Goal: Task Accomplishment & Management: Use online tool/utility

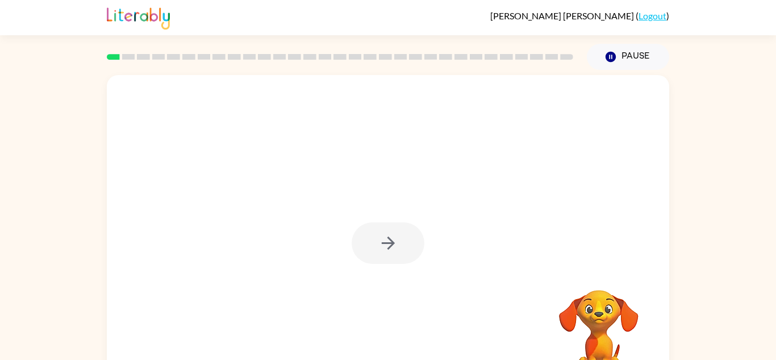
click at [385, 240] on div at bounding box center [388, 242] width 73 height 41
click at [385, 239] on icon "button" at bounding box center [388, 243] width 20 height 20
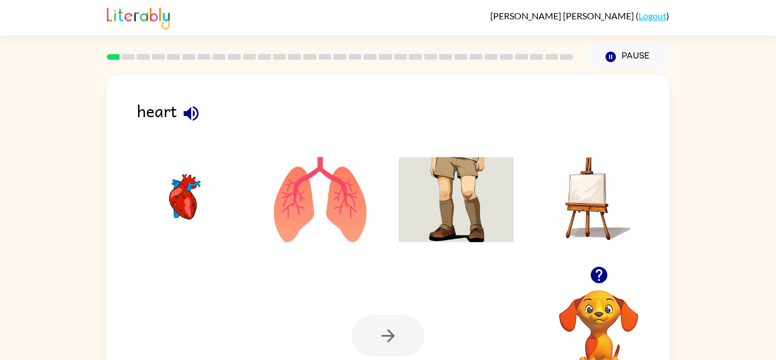
click at [178, 176] on img at bounding box center [184, 199] width 115 height 85
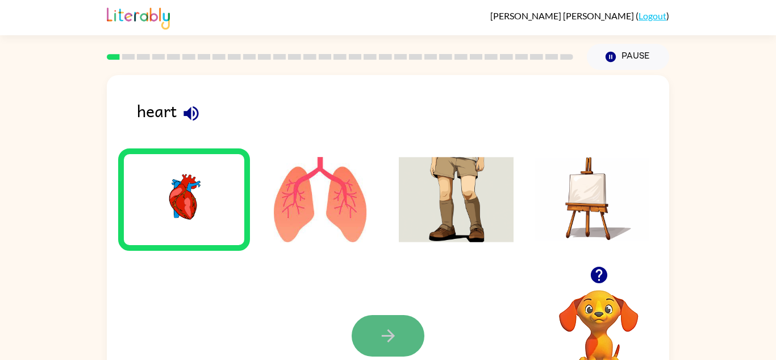
click at [402, 333] on button "button" at bounding box center [388, 335] width 73 height 41
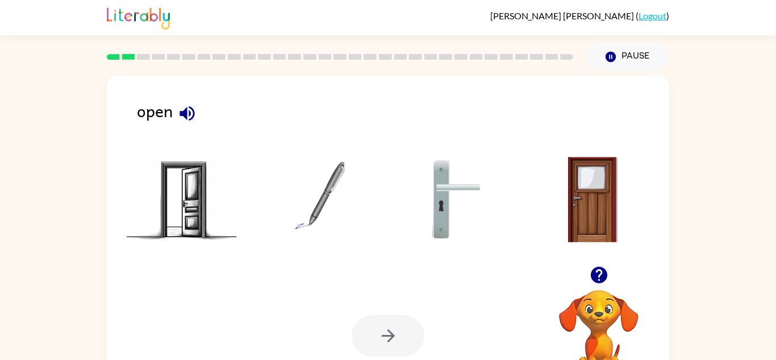
click at [220, 237] on img at bounding box center [184, 199] width 115 height 85
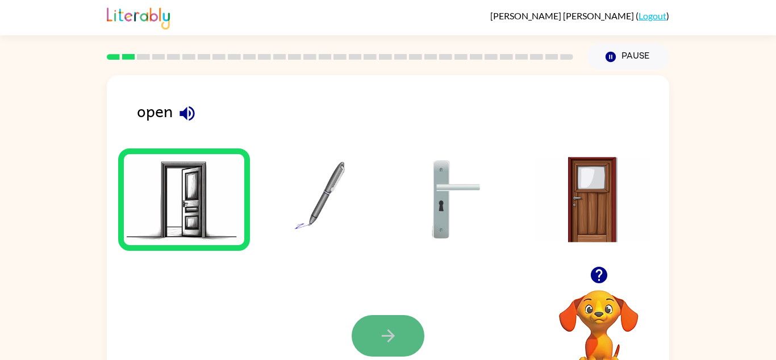
click at [377, 319] on button "button" at bounding box center [388, 335] width 73 height 41
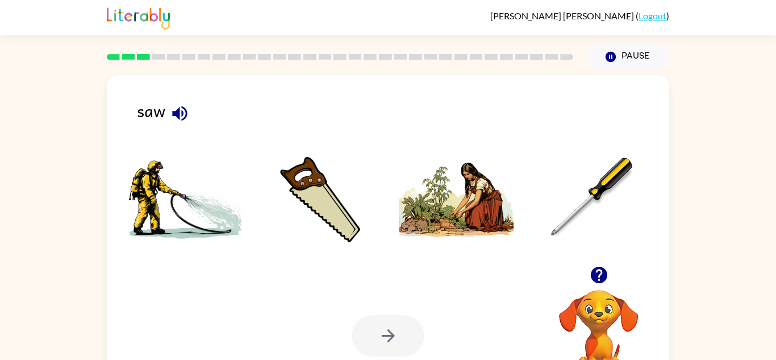
click at [246, 198] on li at bounding box center [184, 199] width 132 height 102
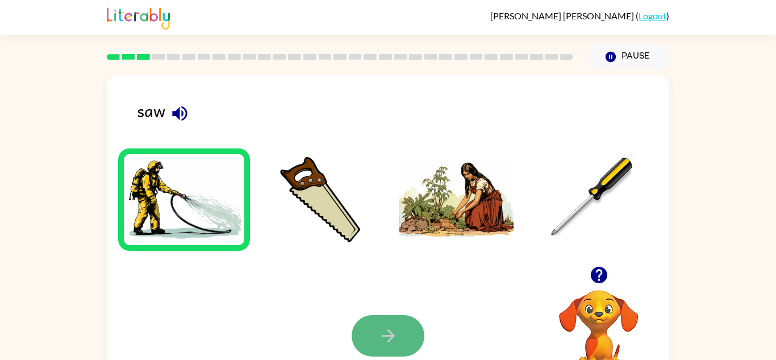
click at [399, 340] on button "button" at bounding box center [388, 335] width 73 height 41
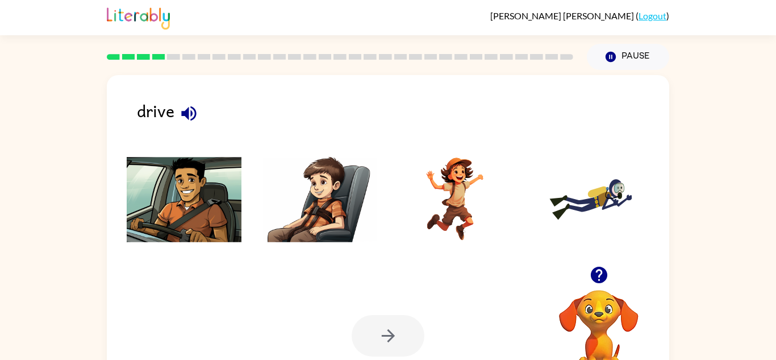
click at [348, 226] on img at bounding box center [320, 199] width 115 height 85
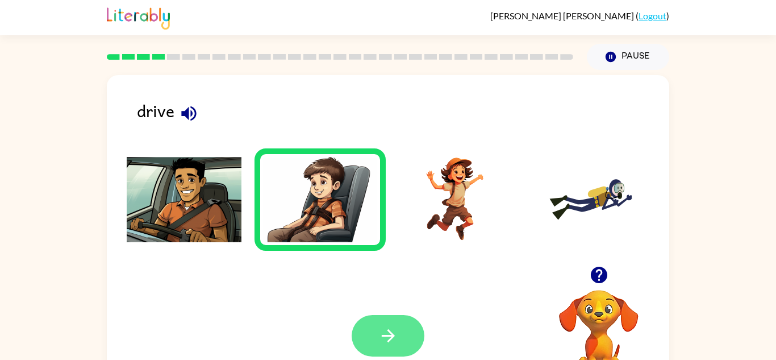
click at [400, 347] on button "button" at bounding box center [388, 335] width 73 height 41
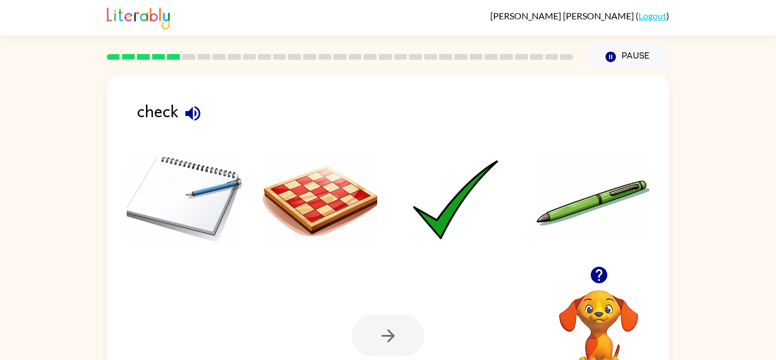
click at [339, 173] on img at bounding box center [320, 199] width 115 height 85
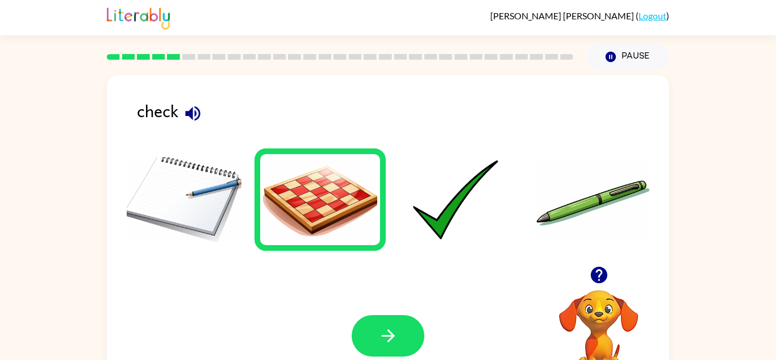
click at [457, 153] on li at bounding box center [456, 199] width 132 height 102
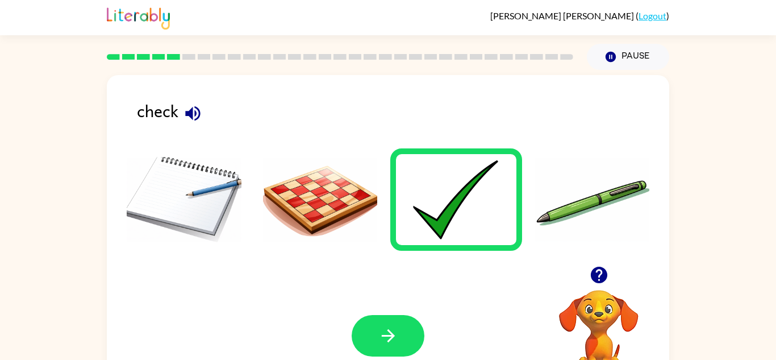
click at [153, 224] on img at bounding box center [184, 199] width 115 height 85
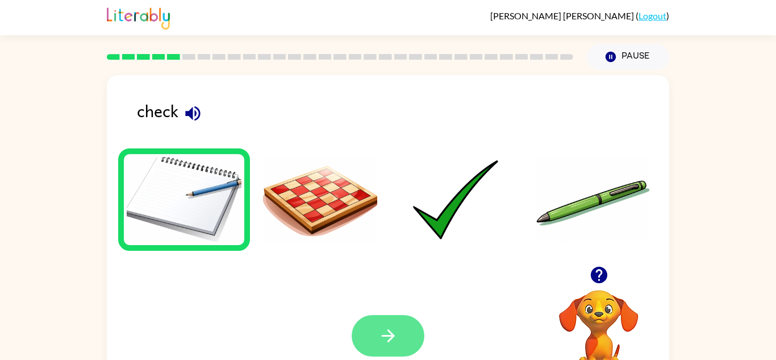
click at [362, 325] on button "button" at bounding box center [388, 335] width 73 height 41
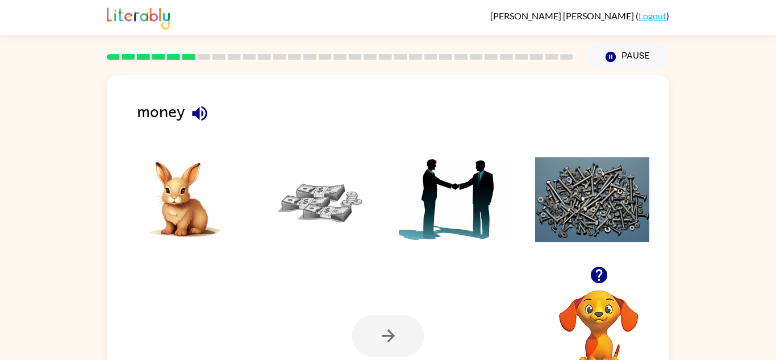
click at [331, 203] on img at bounding box center [320, 199] width 115 height 85
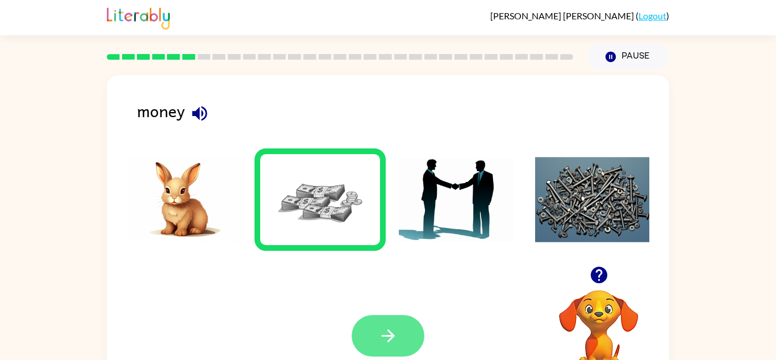
click at [396, 321] on button "button" at bounding box center [388, 335] width 73 height 41
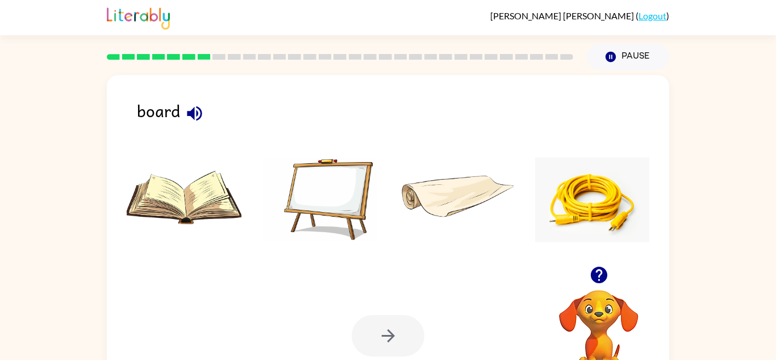
click at [206, 223] on img at bounding box center [184, 199] width 115 height 85
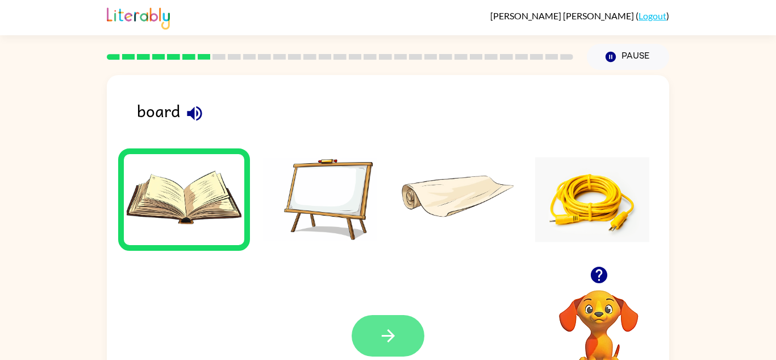
click at [379, 349] on button "button" at bounding box center [388, 335] width 73 height 41
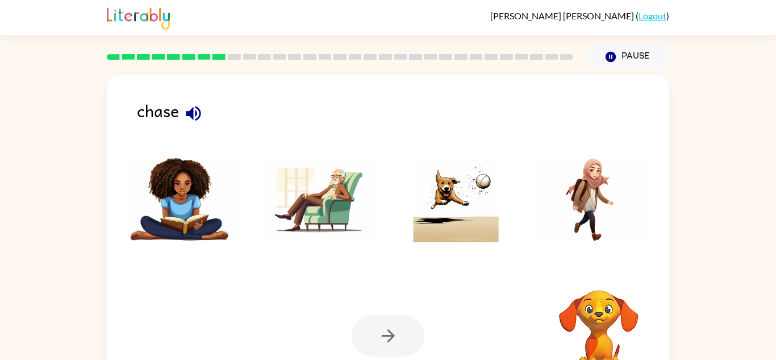
click at [295, 272] on div "Your browser must support playing .mp4 files to use Literably. Please try using…" at bounding box center [388, 336] width 562 height 128
click at [289, 230] on img at bounding box center [320, 199] width 115 height 85
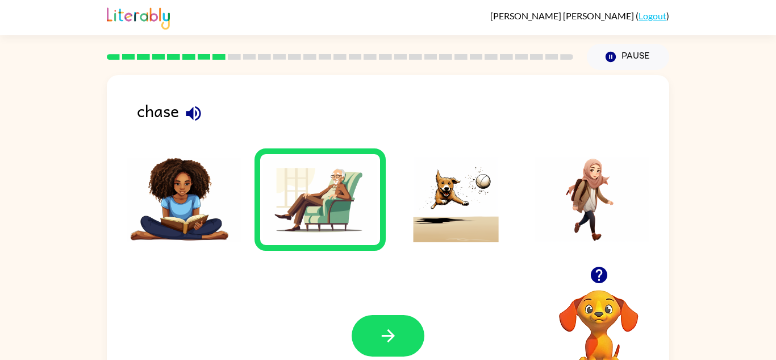
click at [357, 319] on div at bounding box center [388, 335] width 73 height 41
click at [363, 319] on button "button" at bounding box center [388, 335] width 73 height 41
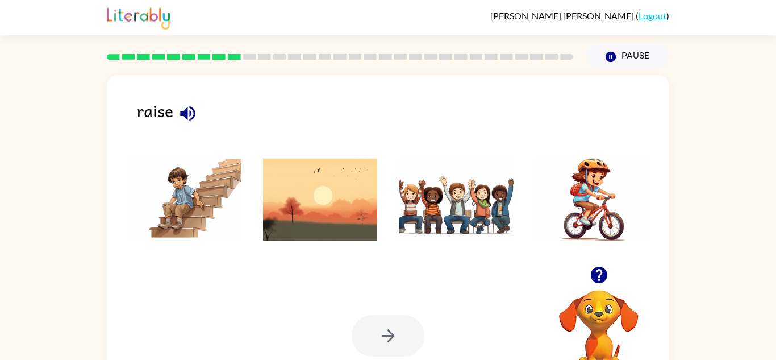
click at [450, 220] on img at bounding box center [456, 199] width 115 height 85
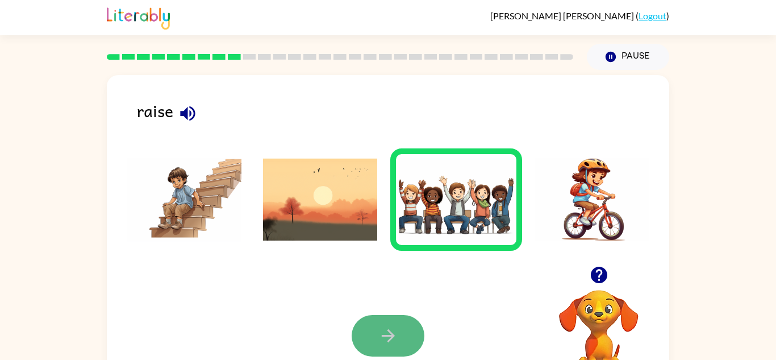
click at [399, 328] on button "button" at bounding box center [388, 335] width 73 height 41
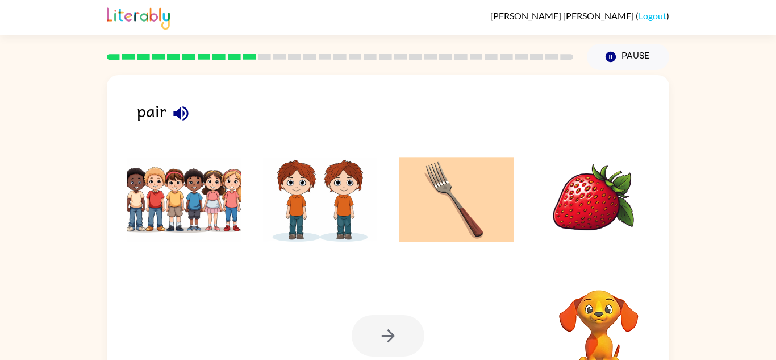
click at [343, 216] on img at bounding box center [320, 199] width 115 height 85
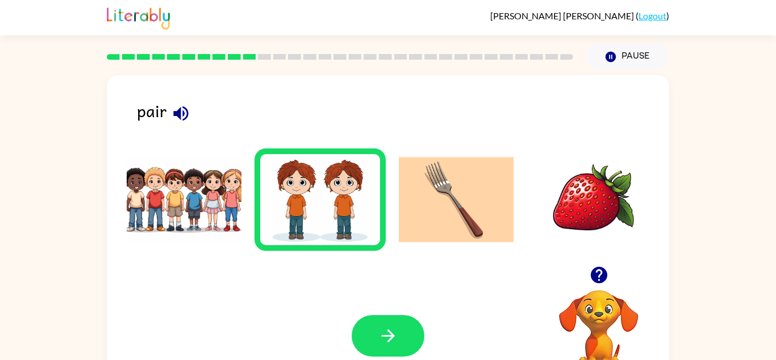
click at [434, 216] on img at bounding box center [456, 199] width 115 height 85
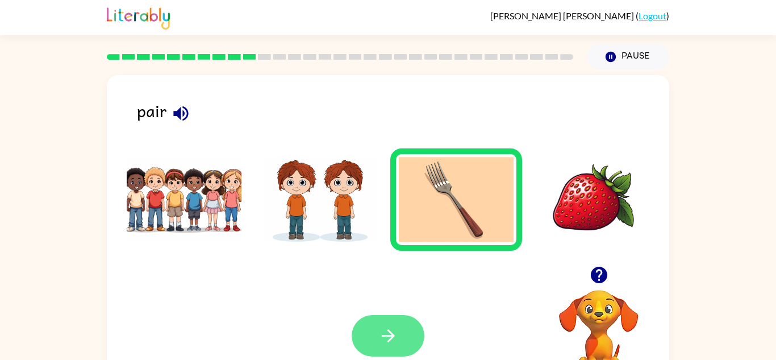
click at [394, 336] on icon "button" at bounding box center [388, 335] width 20 height 20
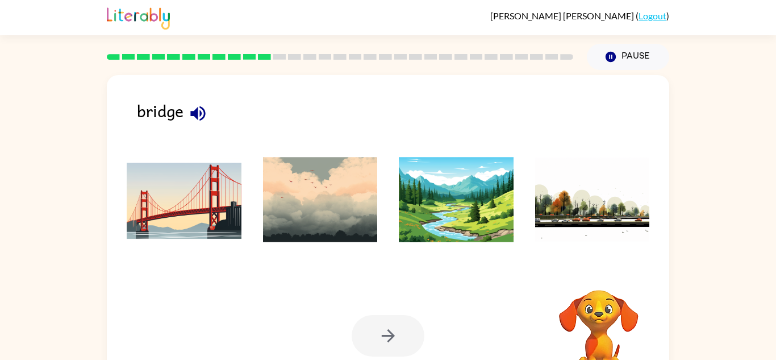
click at [211, 206] on img at bounding box center [184, 199] width 115 height 85
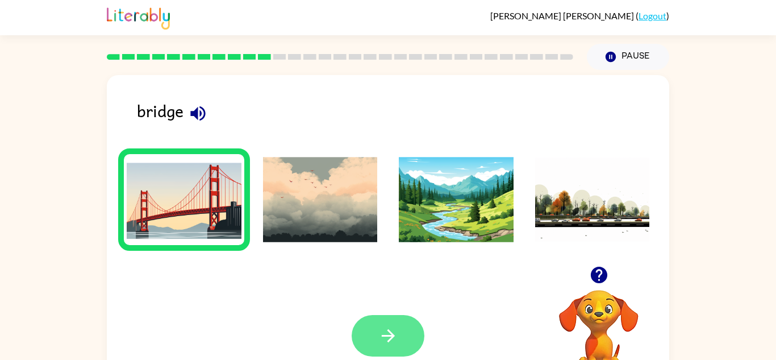
click at [358, 327] on button "button" at bounding box center [388, 335] width 73 height 41
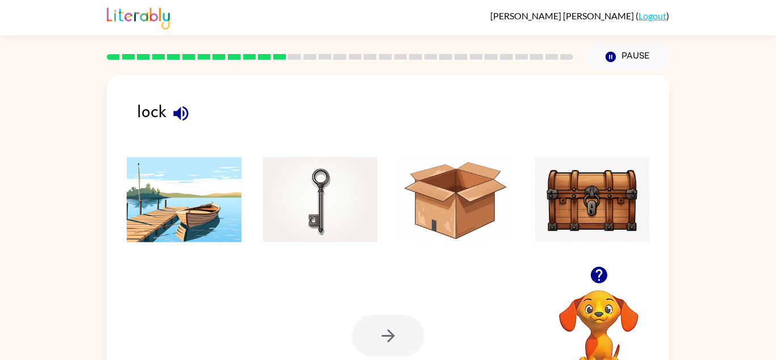
click at [497, 203] on img at bounding box center [456, 199] width 115 height 85
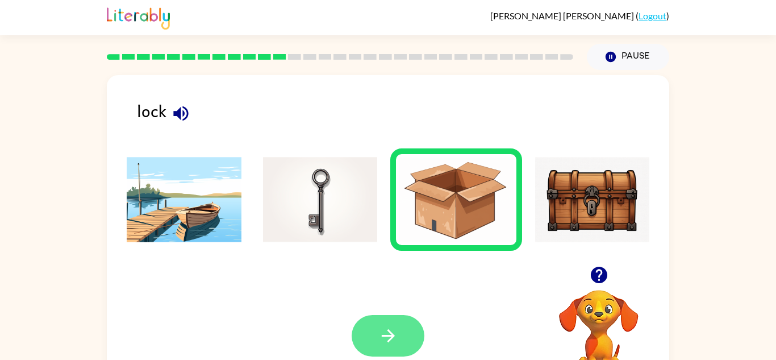
click at [367, 322] on button "button" at bounding box center [388, 335] width 73 height 41
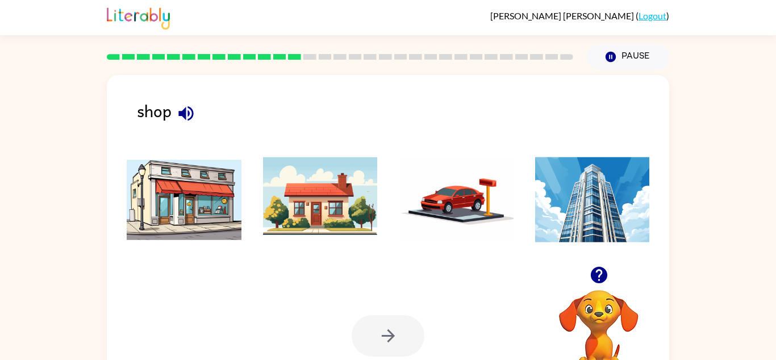
click at [285, 203] on img at bounding box center [320, 199] width 115 height 85
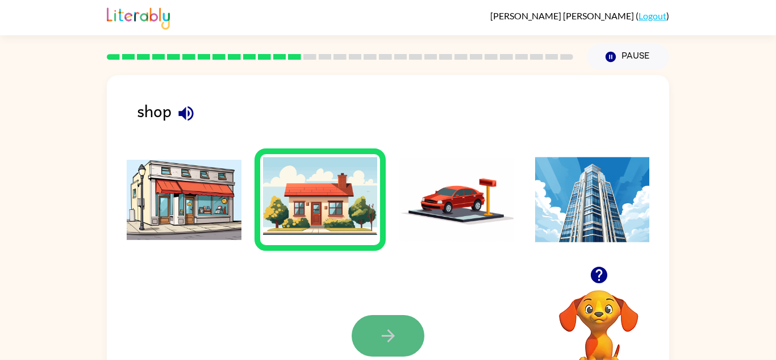
click at [386, 315] on button "button" at bounding box center [388, 335] width 73 height 41
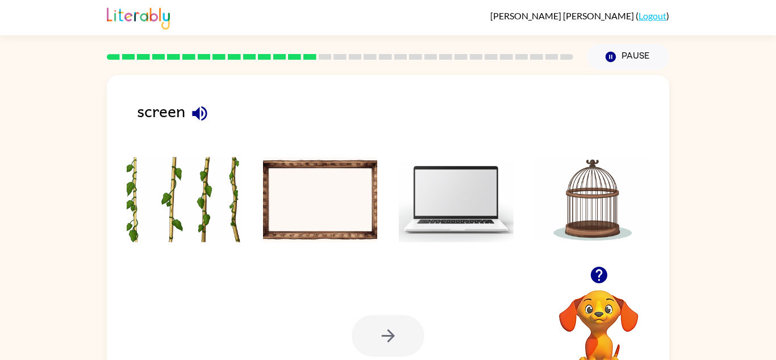
click at [345, 198] on img at bounding box center [320, 199] width 115 height 85
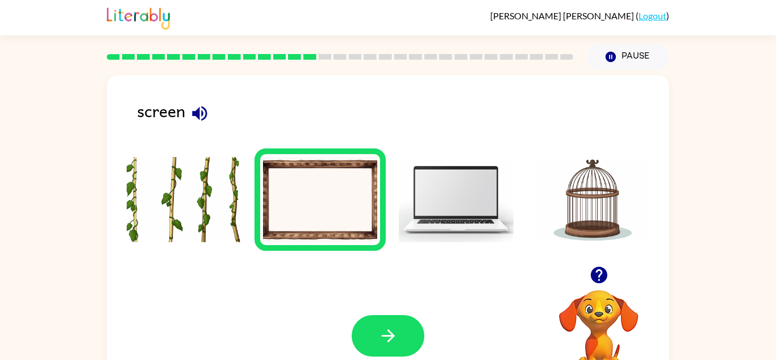
click at [436, 190] on img at bounding box center [456, 199] width 115 height 85
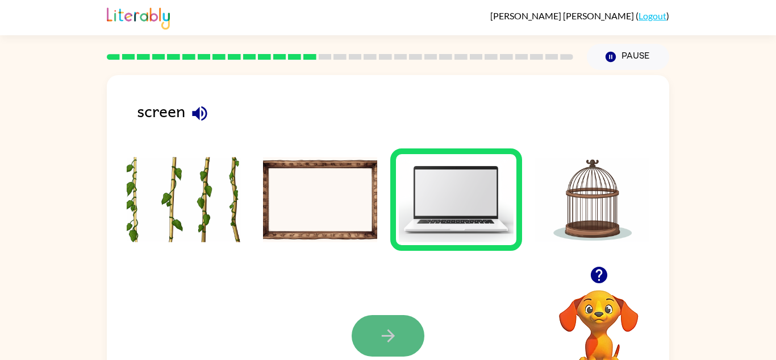
click at [386, 319] on button "button" at bounding box center [388, 335] width 73 height 41
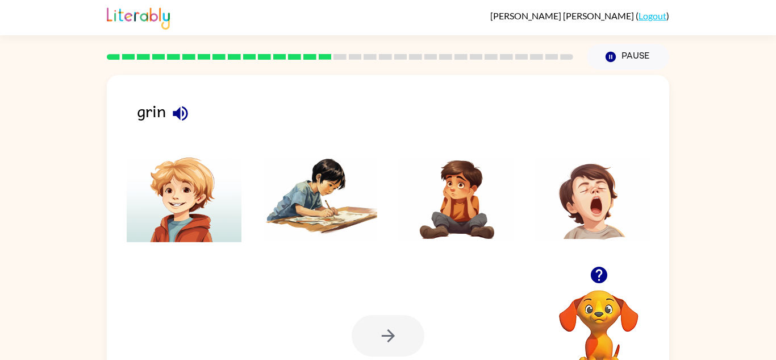
click at [482, 202] on img at bounding box center [456, 199] width 115 height 85
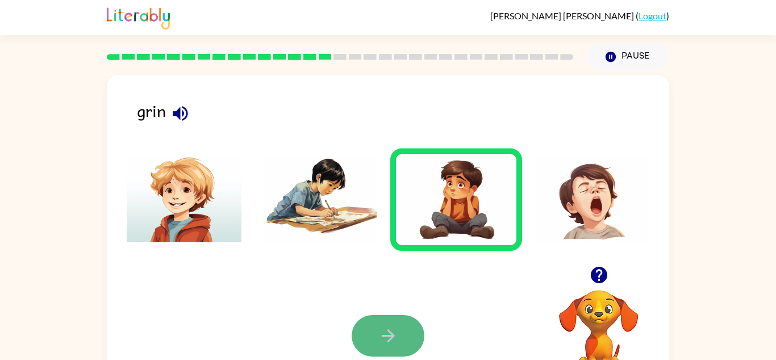
click at [381, 318] on button "button" at bounding box center [388, 335] width 73 height 41
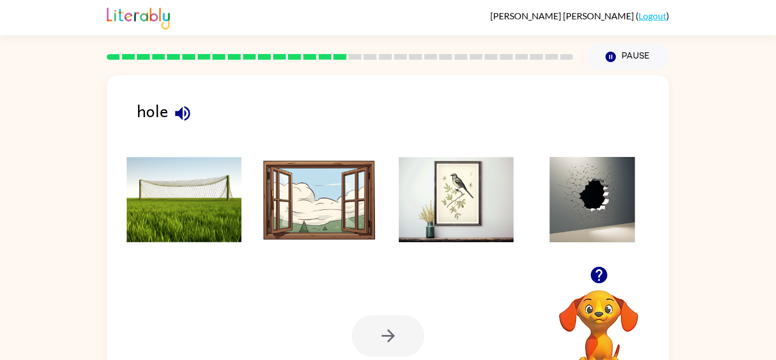
click at [598, 215] on img at bounding box center [592, 199] width 115 height 85
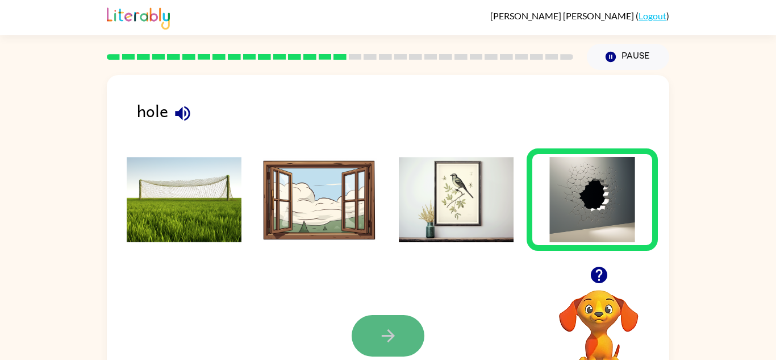
click at [408, 319] on button "button" at bounding box center [388, 335] width 73 height 41
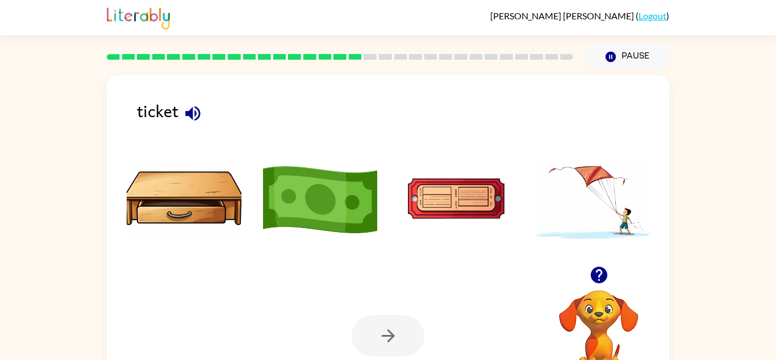
click at [363, 237] on img at bounding box center [320, 199] width 115 height 85
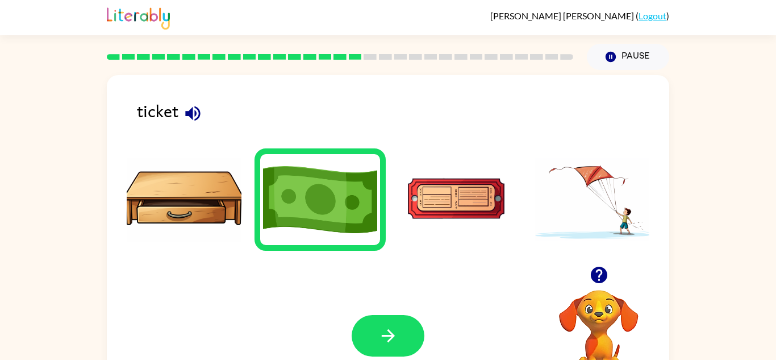
click at [173, 222] on img at bounding box center [184, 199] width 115 height 85
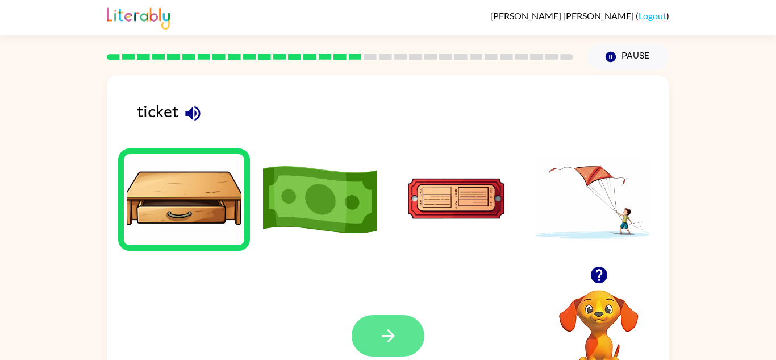
click at [387, 327] on icon "button" at bounding box center [388, 335] width 20 height 20
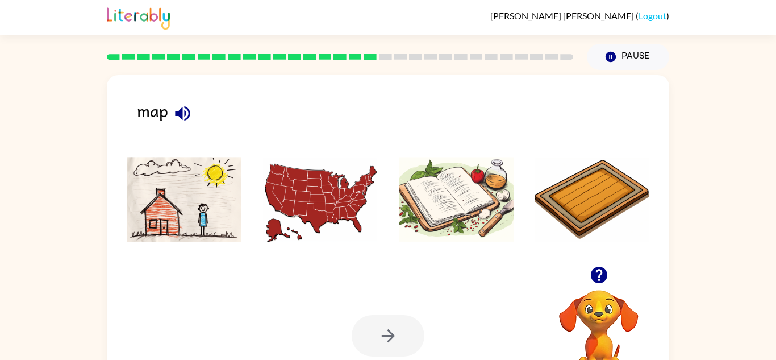
click at [185, 191] on img at bounding box center [184, 199] width 115 height 85
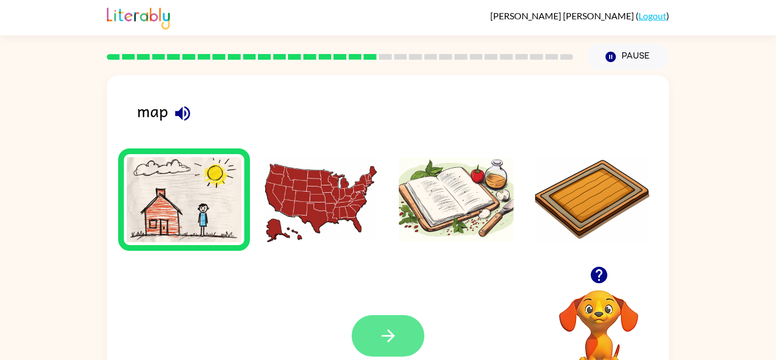
click at [371, 315] on button "button" at bounding box center [388, 335] width 73 height 41
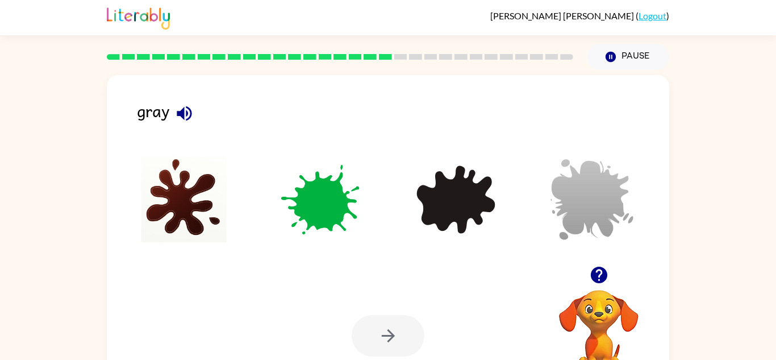
click at [309, 222] on img at bounding box center [320, 199] width 115 height 85
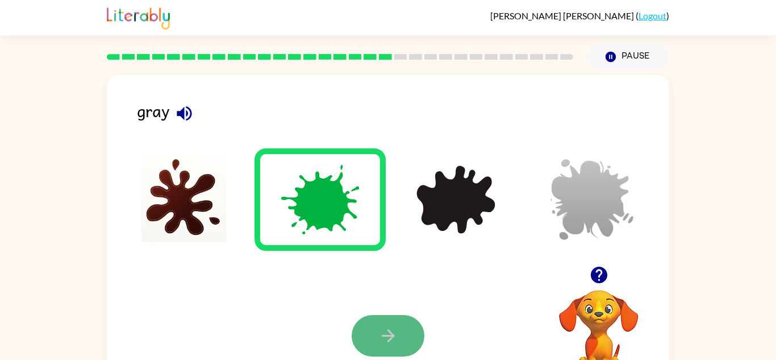
click at [365, 336] on button "button" at bounding box center [388, 335] width 73 height 41
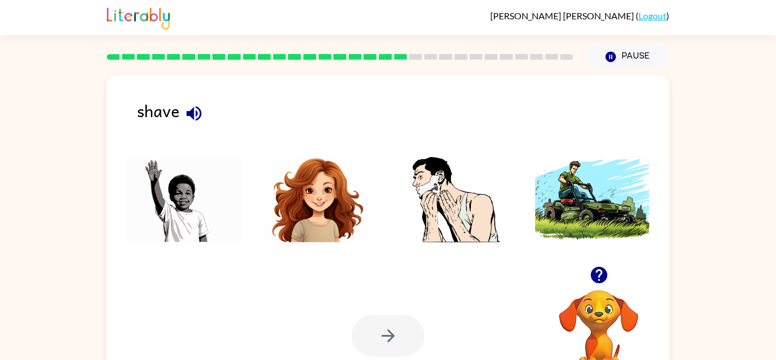
click at [328, 192] on img at bounding box center [320, 199] width 115 height 85
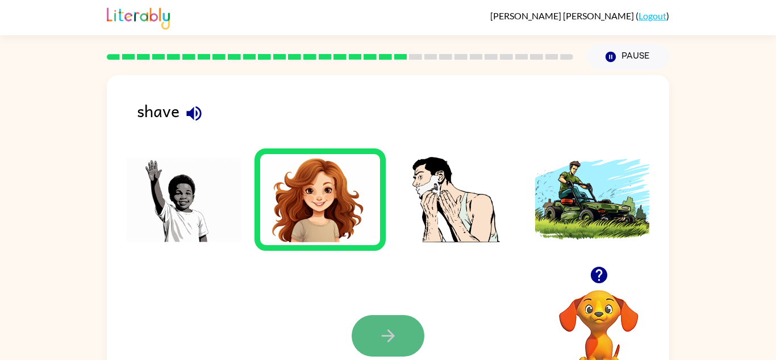
click at [396, 343] on icon "button" at bounding box center [388, 335] width 20 height 20
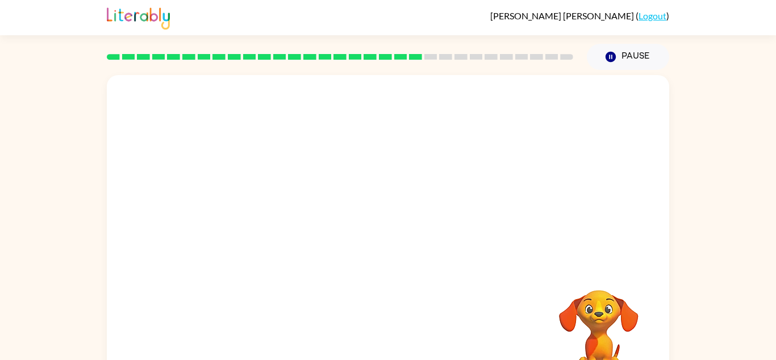
click at [396, 343] on div "Your browser must support playing .mp4 files to use Literably. Please try using…" at bounding box center [388, 237] width 562 height 324
click at [365, 222] on video "Your browser must support playing .mp4 files to use Literably. Please try using…" at bounding box center [388, 170] width 562 height 191
click at [400, 237] on button "button" at bounding box center [388, 242] width 73 height 41
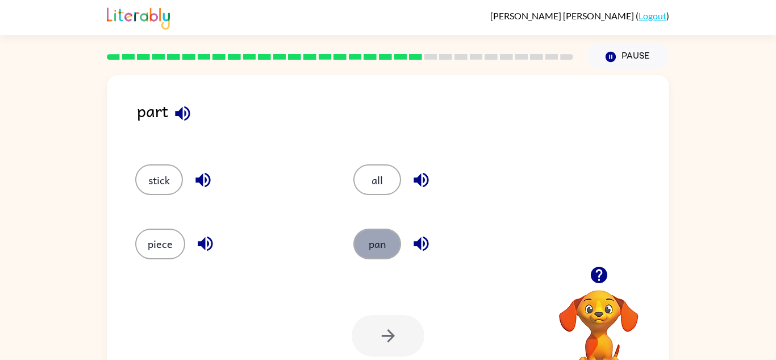
click at [365, 245] on button "pan" at bounding box center [377, 243] width 48 height 31
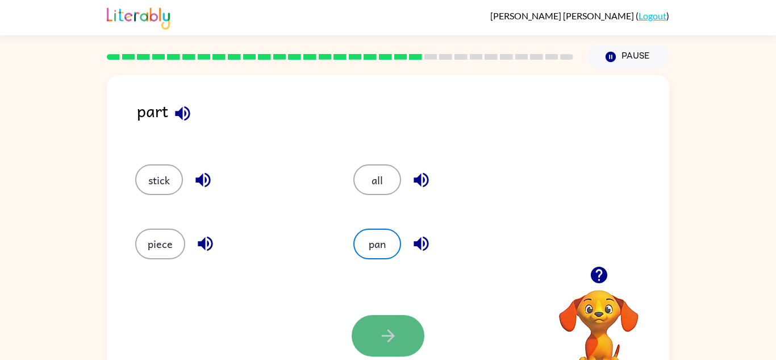
click at [371, 339] on button "button" at bounding box center [388, 335] width 73 height 41
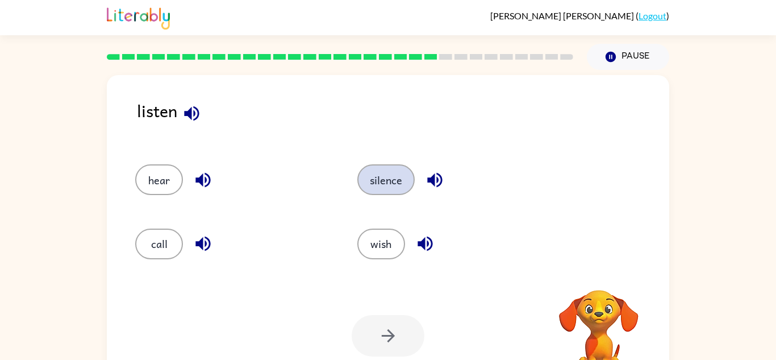
click at [363, 183] on button "silence" at bounding box center [385, 179] width 57 height 31
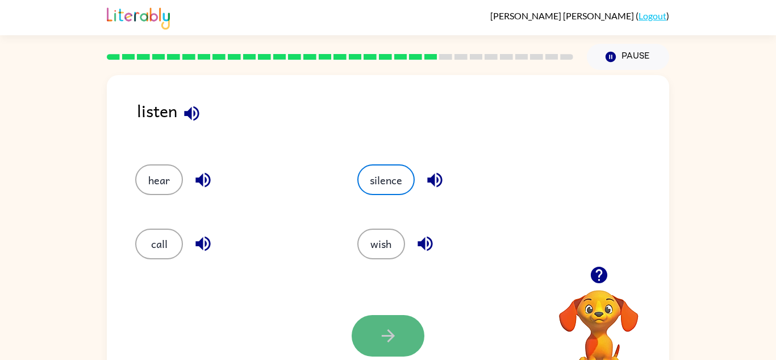
click at [404, 353] on button "button" at bounding box center [388, 335] width 73 height 41
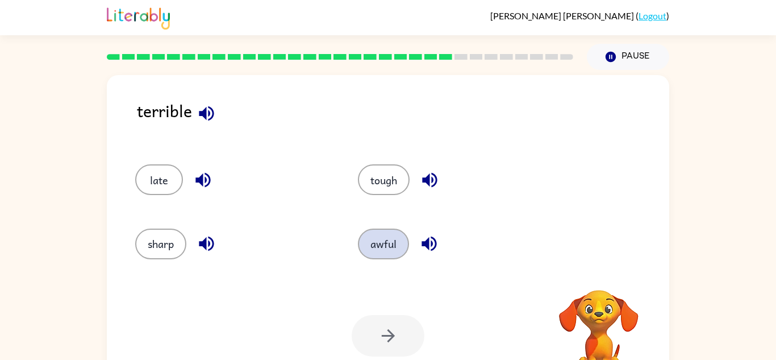
click at [372, 252] on button "awful" at bounding box center [383, 243] width 51 height 31
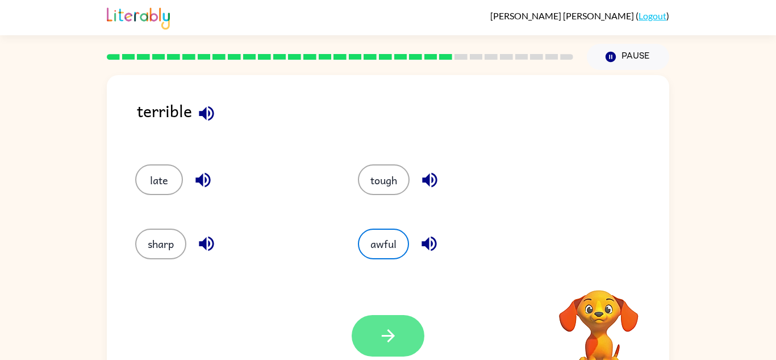
click at [387, 323] on button "button" at bounding box center [388, 335] width 73 height 41
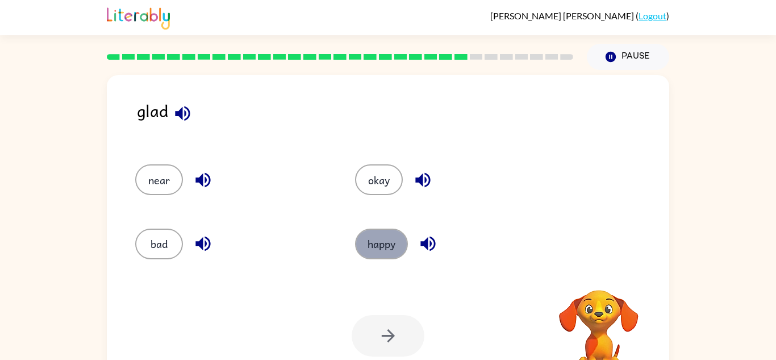
click at [384, 252] on button "happy" at bounding box center [381, 243] width 53 height 31
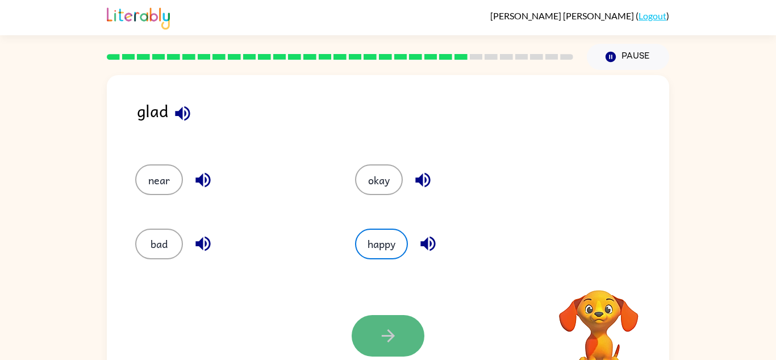
click at [387, 348] on button "button" at bounding box center [388, 335] width 73 height 41
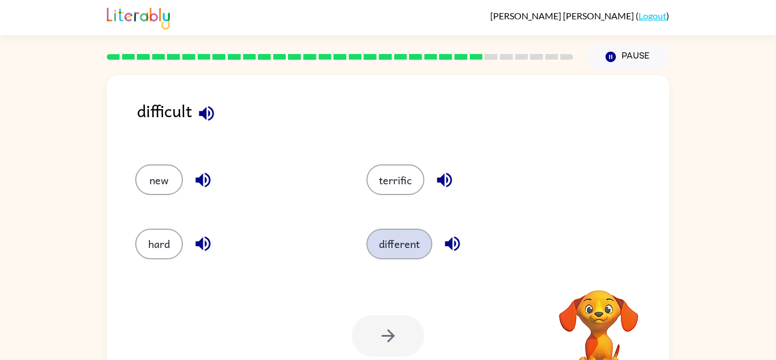
click at [390, 251] on button "different" at bounding box center [399, 243] width 66 height 31
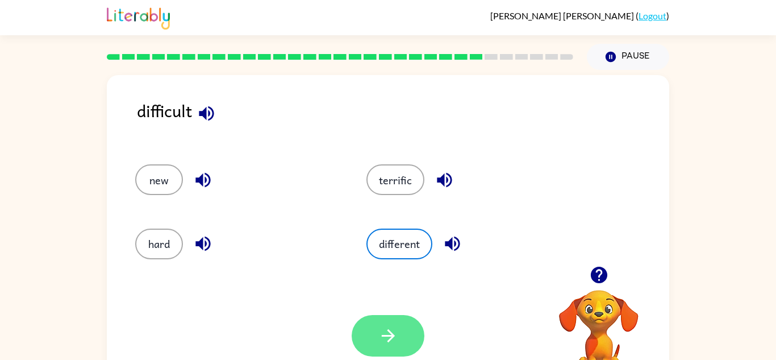
click at [385, 333] on icon "button" at bounding box center [388, 335] width 20 height 20
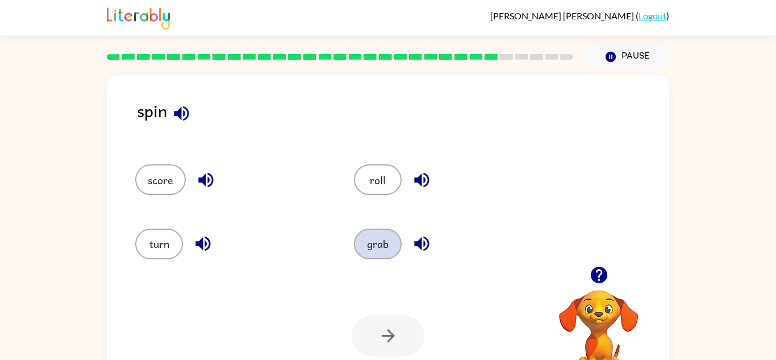
click at [383, 244] on button "grab" at bounding box center [378, 243] width 48 height 31
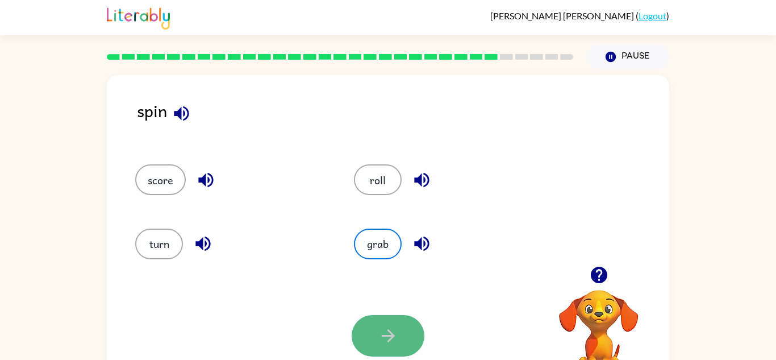
click at [381, 322] on button "button" at bounding box center [388, 335] width 73 height 41
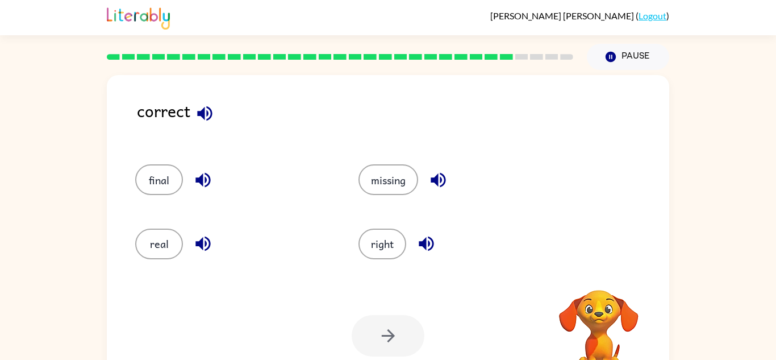
click at [377, 237] on button "right" at bounding box center [382, 243] width 48 height 31
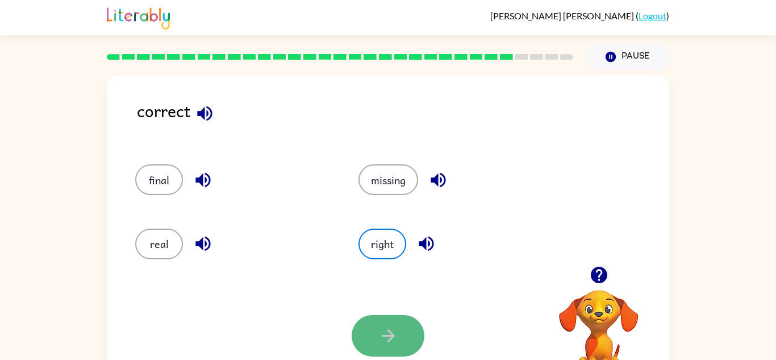
click at [395, 333] on icon "button" at bounding box center [388, 335] width 20 height 20
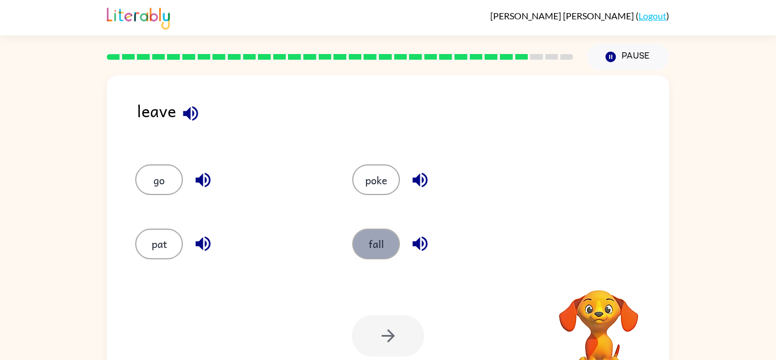
click at [379, 235] on button "fall" at bounding box center [376, 243] width 48 height 31
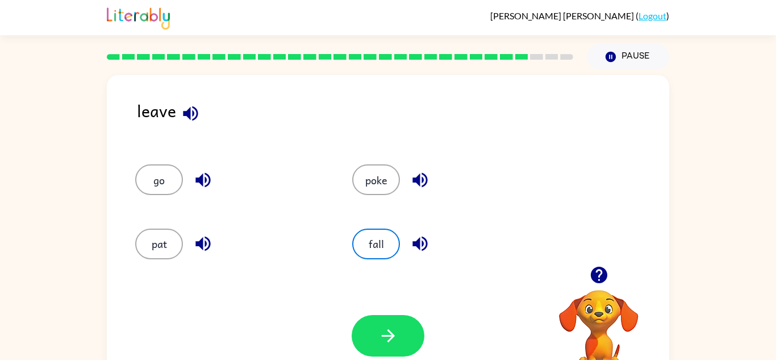
click at [389, 308] on div "Your browser must support playing .mp4 files to use Literably. Please try using…" at bounding box center [388, 336] width 562 height 128
click at [391, 320] on button "button" at bounding box center [388, 335] width 73 height 41
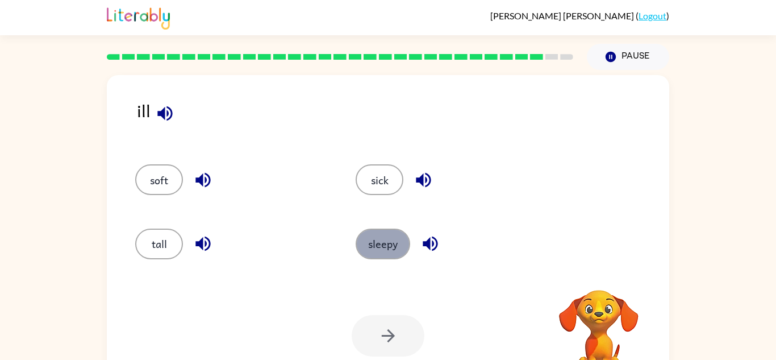
click at [372, 248] on button "sleepy" at bounding box center [383, 243] width 55 height 31
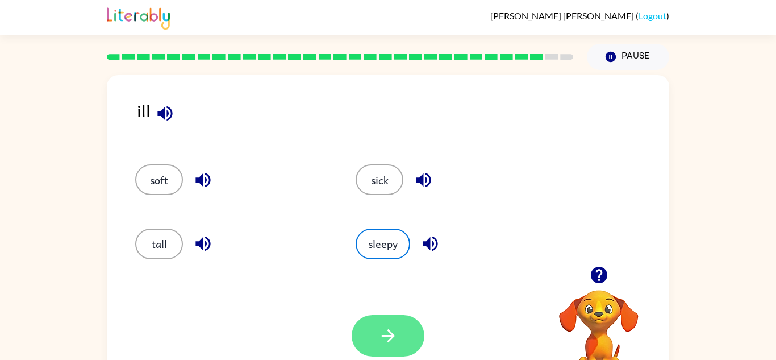
click at [383, 318] on button "button" at bounding box center [388, 335] width 73 height 41
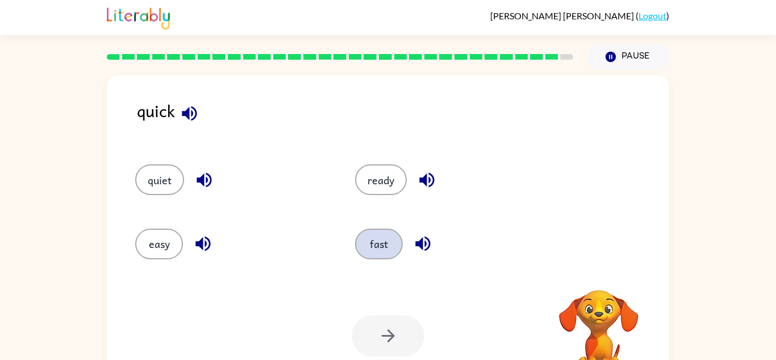
click at [378, 240] on button "fast" at bounding box center [379, 243] width 48 height 31
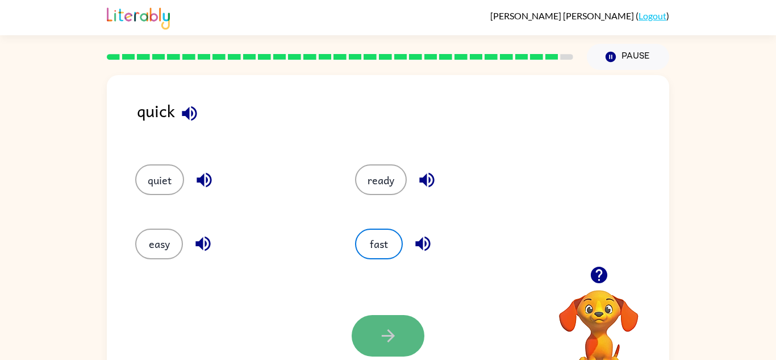
click at [395, 335] on icon "button" at bounding box center [388, 335] width 20 height 20
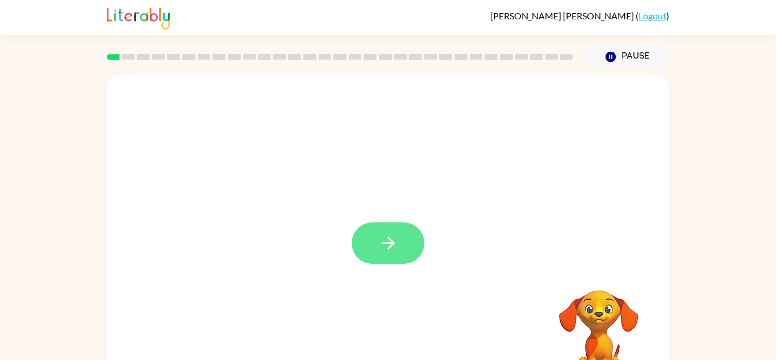
click at [391, 257] on button "button" at bounding box center [388, 242] width 73 height 41
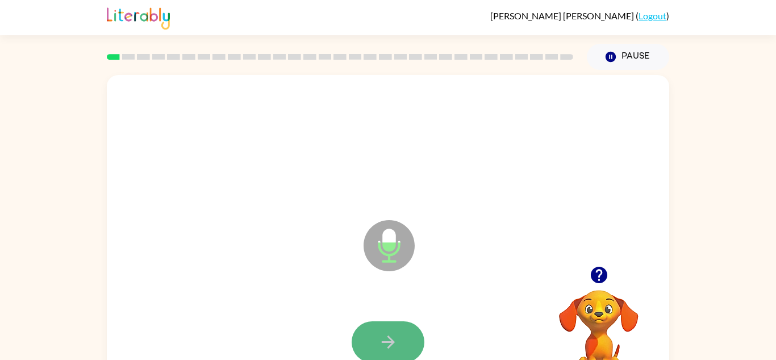
click at [387, 335] on icon "button" at bounding box center [388, 342] width 20 height 20
click at [399, 340] on button "button" at bounding box center [388, 341] width 73 height 41
click at [401, 322] on button "button" at bounding box center [388, 341] width 73 height 41
click at [391, 336] on icon "button" at bounding box center [388, 342] width 20 height 20
click at [392, 343] on icon "button" at bounding box center [387, 341] width 13 height 13
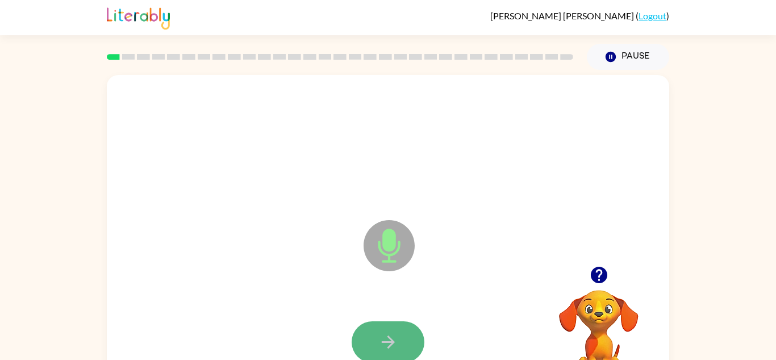
click at [390, 327] on button "button" at bounding box center [388, 341] width 73 height 41
click at [383, 339] on icon "button" at bounding box center [388, 342] width 20 height 20
click at [389, 339] on icon "button" at bounding box center [388, 342] width 20 height 20
click at [389, 339] on div at bounding box center [388, 341] width 73 height 41
click at [367, 334] on button "button" at bounding box center [388, 341] width 73 height 41
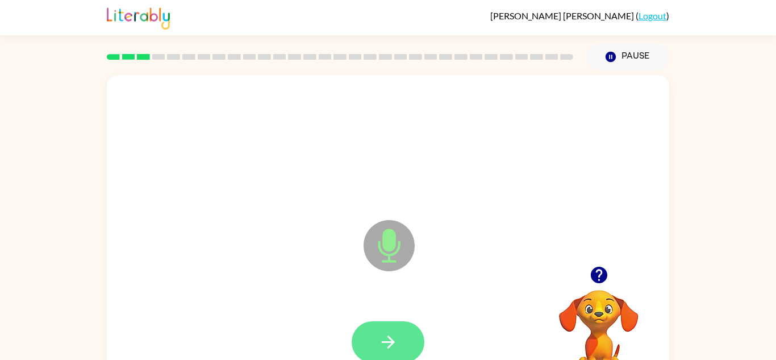
click at [369, 337] on button "button" at bounding box center [388, 341] width 73 height 41
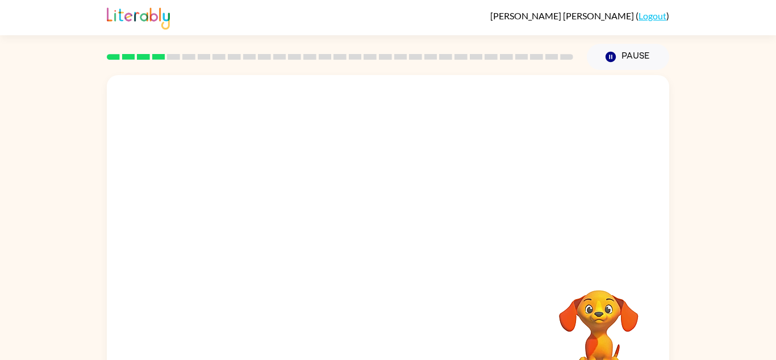
scroll to position [40, 0]
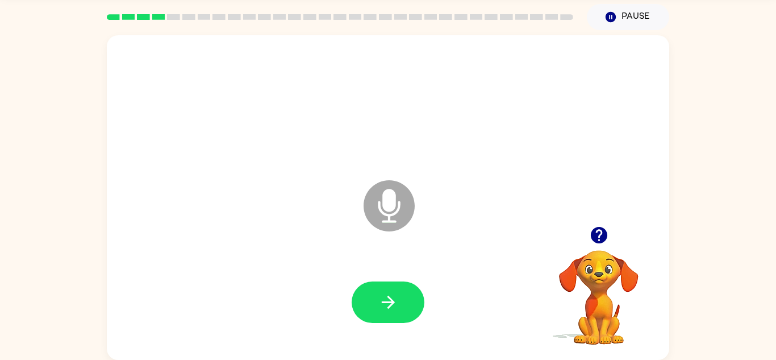
click at [353, 266] on div at bounding box center [388, 302] width 540 height 93
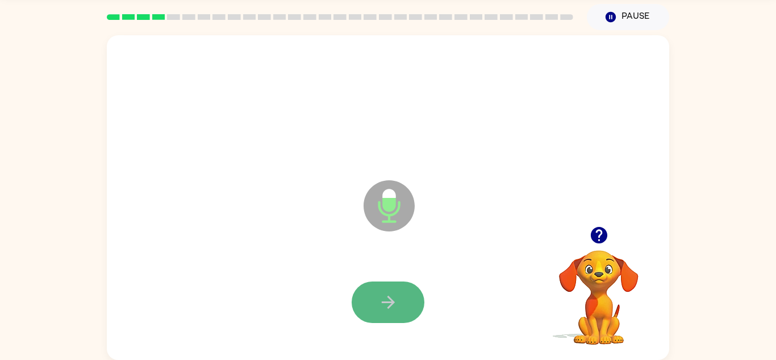
click at [374, 292] on button "button" at bounding box center [388, 301] width 73 height 41
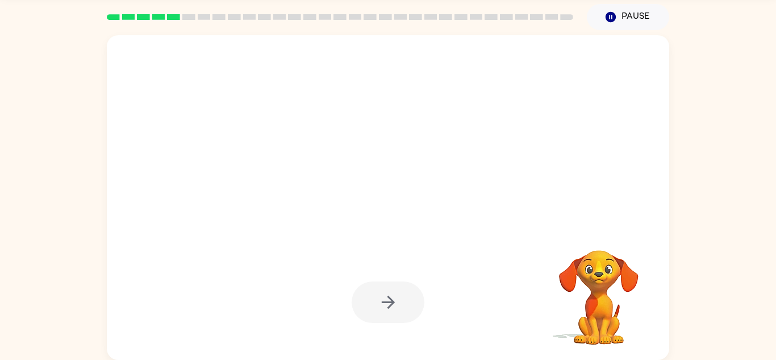
click at [377, 299] on div at bounding box center [388, 301] width 73 height 41
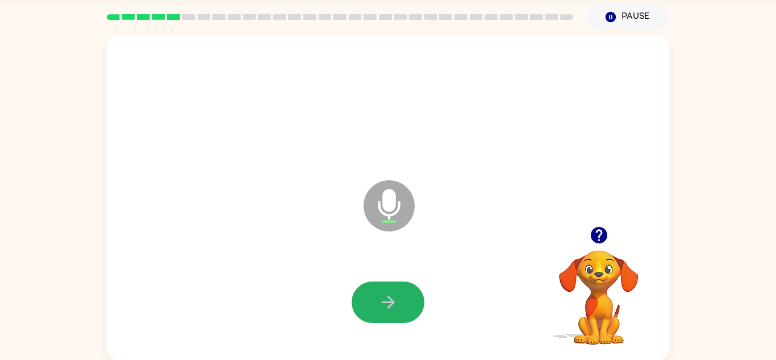
click at [377, 299] on button "button" at bounding box center [388, 301] width 73 height 41
click at [379, 304] on icon "button" at bounding box center [388, 302] width 20 height 20
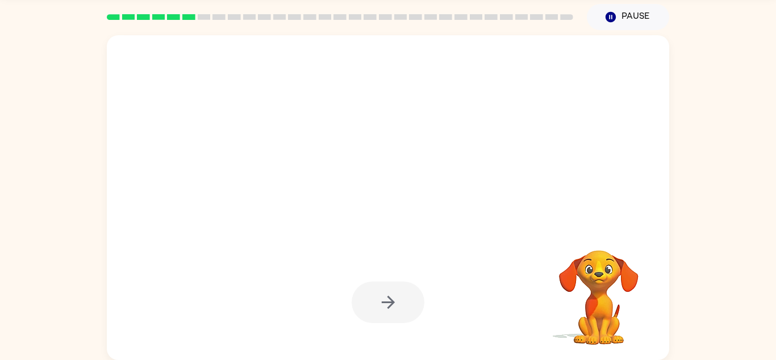
click at [379, 304] on div at bounding box center [388, 301] width 73 height 41
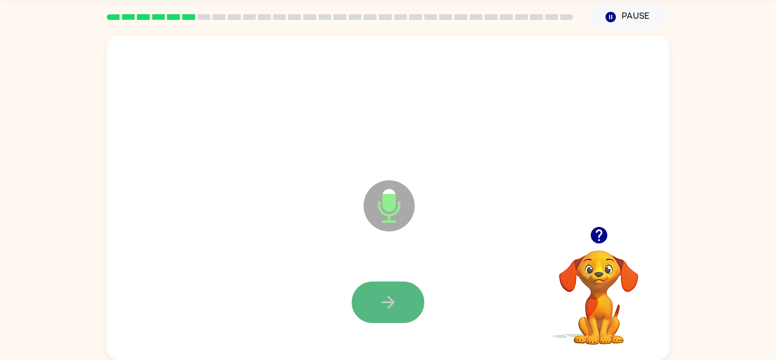
click at [379, 304] on icon "button" at bounding box center [388, 302] width 20 height 20
click at [381, 309] on icon "button" at bounding box center [388, 302] width 20 height 20
click at [381, 308] on icon "button" at bounding box center [388, 302] width 20 height 20
click at [382, 310] on icon "button" at bounding box center [388, 302] width 20 height 20
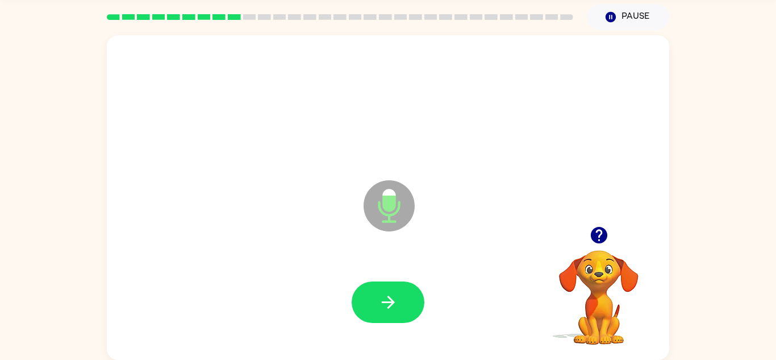
click at [382, 310] on icon "button" at bounding box center [388, 302] width 20 height 20
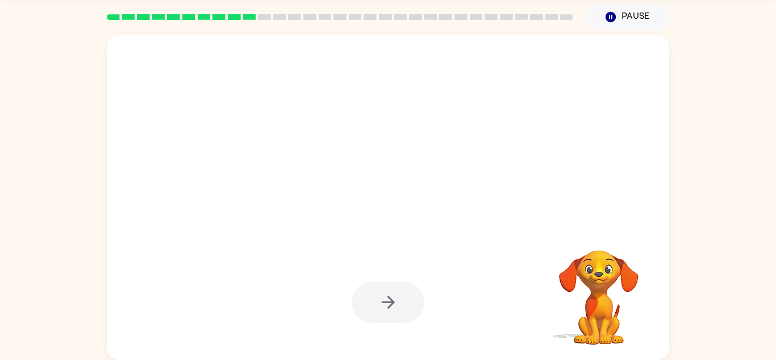
click at [382, 310] on div at bounding box center [388, 301] width 73 height 41
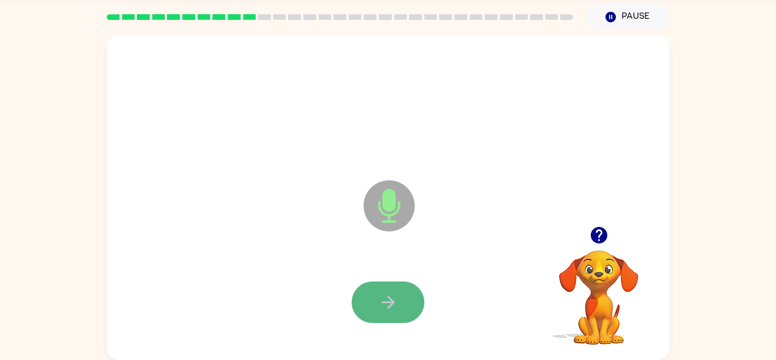
click at [382, 310] on icon "button" at bounding box center [388, 302] width 20 height 20
click at [391, 292] on icon "button" at bounding box center [388, 302] width 20 height 20
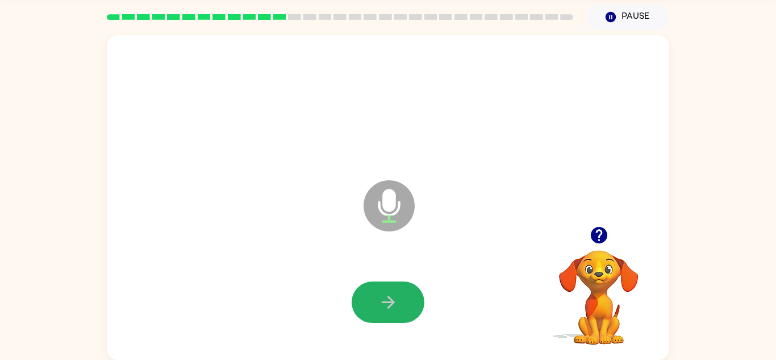
click at [391, 292] on icon "button" at bounding box center [388, 302] width 20 height 20
click at [392, 296] on icon "button" at bounding box center [388, 302] width 20 height 20
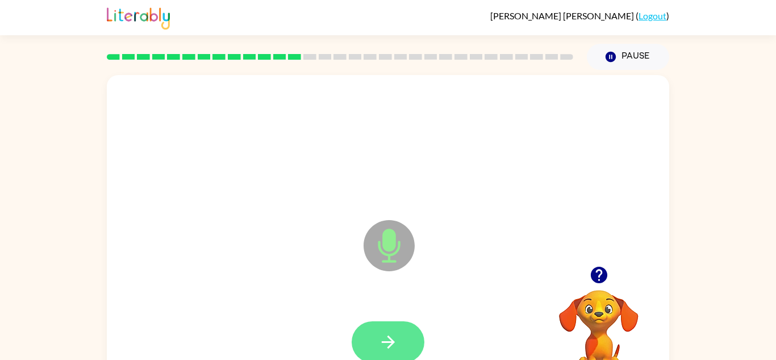
click at [411, 349] on button "button" at bounding box center [388, 341] width 73 height 41
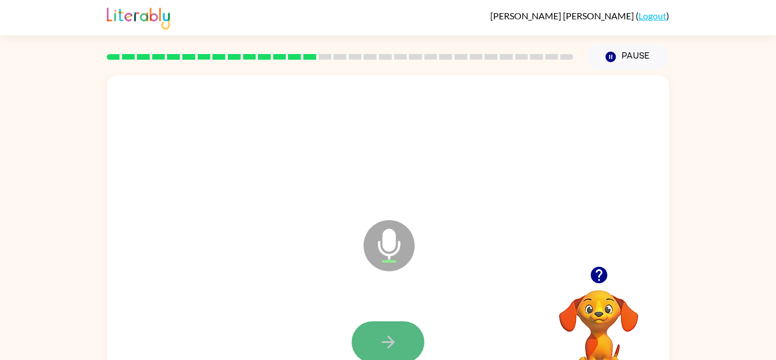
click at [411, 348] on button "button" at bounding box center [388, 341] width 73 height 41
click at [411, 347] on button "button" at bounding box center [388, 341] width 73 height 41
click at [411, 346] on button "button" at bounding box center [388, 341] width 73 height 41
drag, startPoint x: 411, startPoint y: 346, endPoint x: 413, endPoint y: 354, distance: 8.3
click at [413, 354] on button "button" at bounding box center [388, 341] width 73 height 41
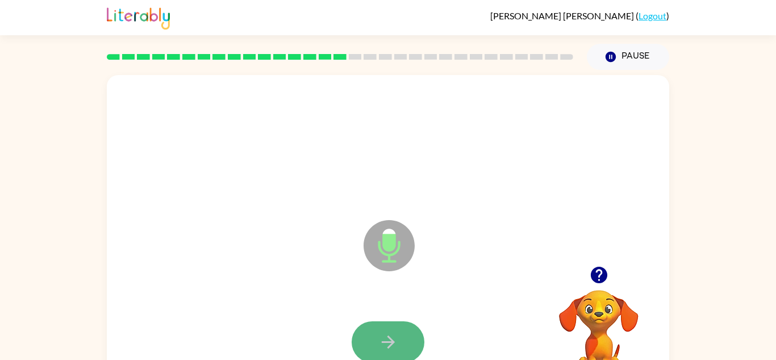
click at [410, 348] on button "button" at bounding box center [388, 341] width 73 height 41
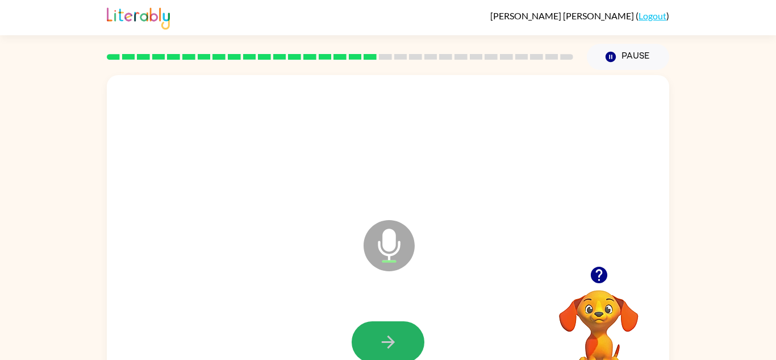
click at [410, 348] on button "button" at bounding box center [388, 341] width 73 height 41
click at [747, 164] on div "Microphone The Microphone is here when it is your turn to talk Your browser mus…" at bounding box center [388, 234] width 776 height 329
click at [401, 341] on button "button" at bounding box center [388, 341] width 73 height 41
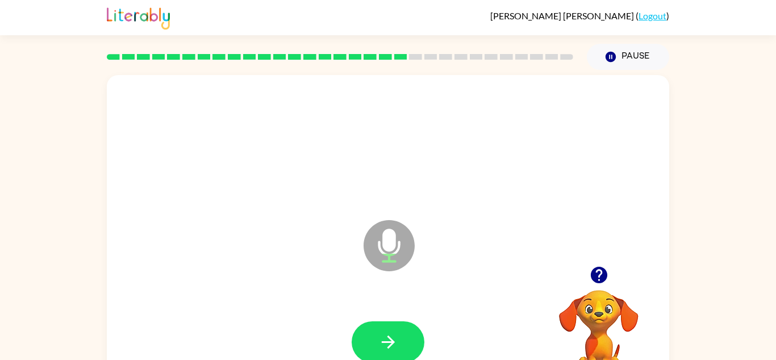
click at [404, 348] on button "button" at bounding box center [388, 341] width 73 height 41
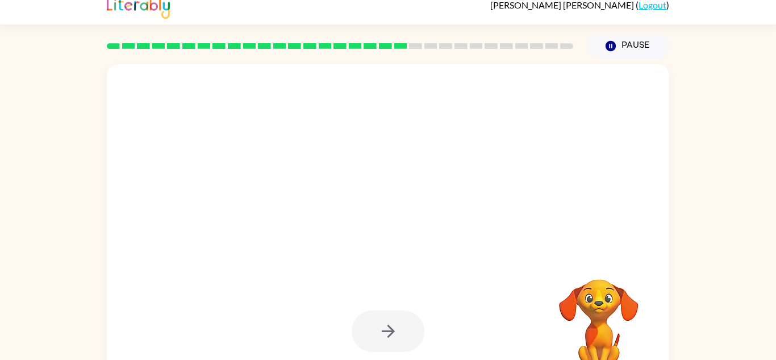
scroll to position [10, 0]
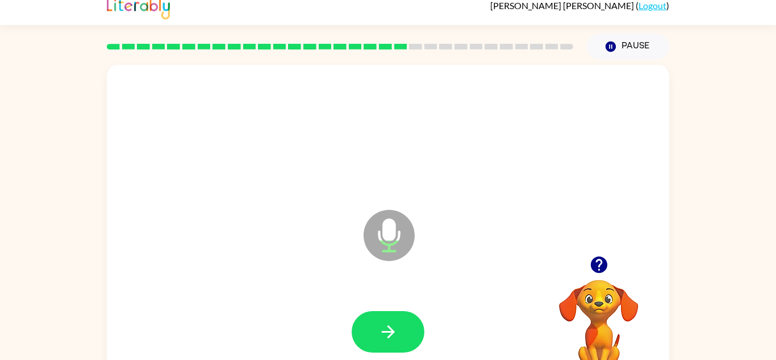
click at [389, 357] on div at bounding box center [388, 331] width 540 height 93
click at [382, 342] on button "button" at bounding box center [388, 331] width 73 height 41
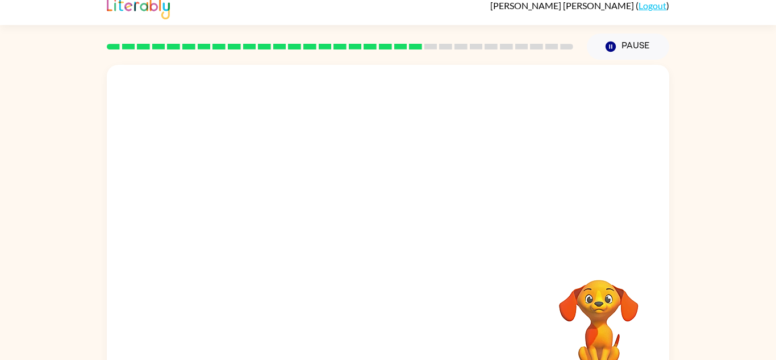
click at [382, 342] on div at bounding box center [388, 331] width 540 height 93
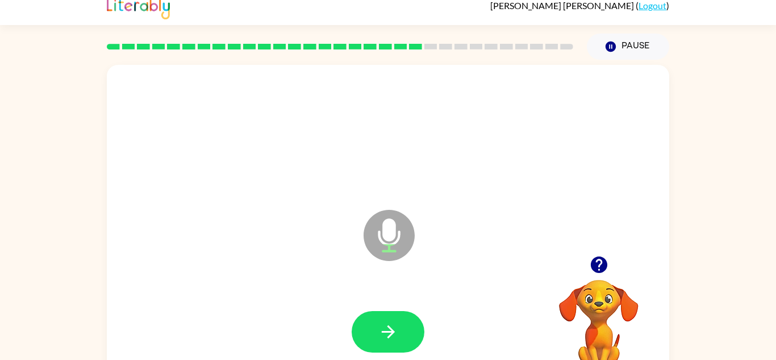
click at [382, 342] on button "button" at bounding box center [388, 331] width 73 height 41
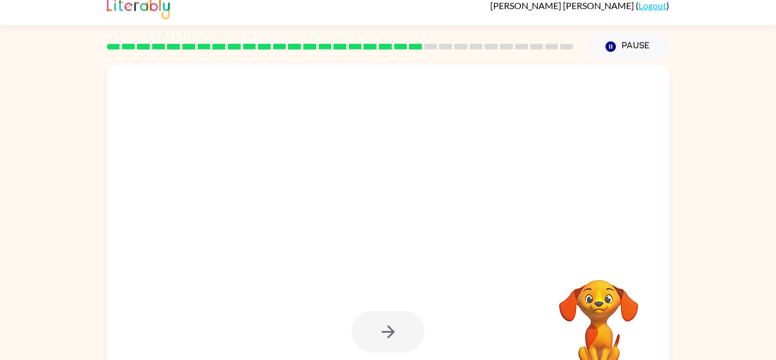
click at [382, 342] on div at bounding box center [388, 331] width 73 height 41
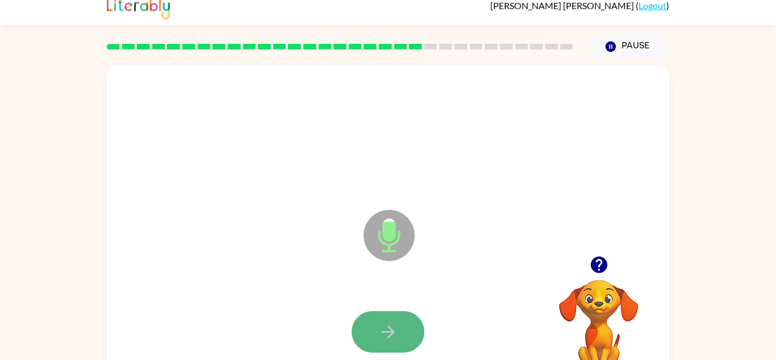
click at [384, 341] on icon "button" at bounding box center [388, 332] width 20 height 20
click at [387, 348] on button "button" at bounding box center [388, 331] width 73 height 41
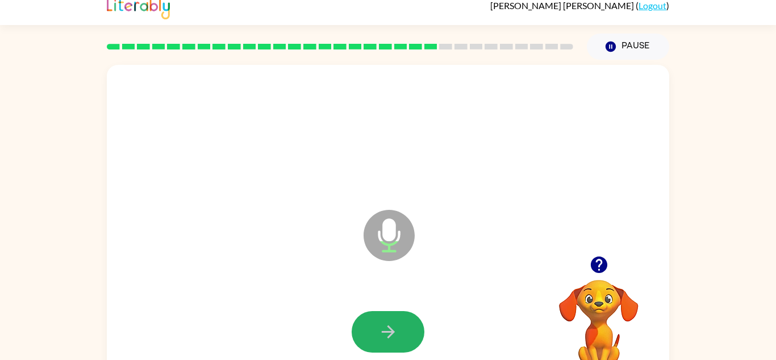
click at [387, 346] on button "button" at bounding box center [388, 331] width 73 height 41
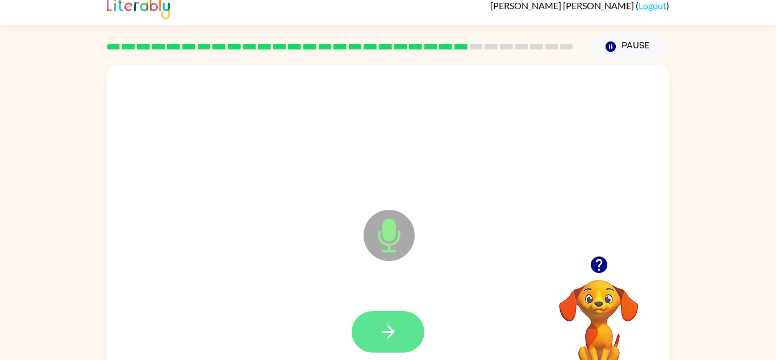
click at [394, 336] on icon "button" at bounding box center [388, 332] width 20 height 20
click at [398, 315] on button "button" at bounding box center [388, 331] width 73 height 41
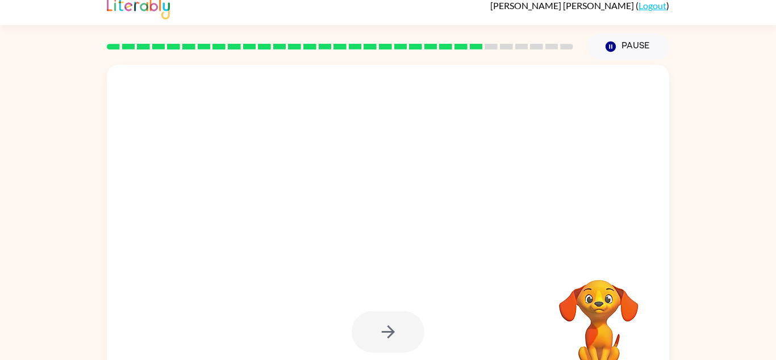
click at [398, 315] on div at bounding box center [388, 331] width 73 height 41
click at [396, 315] on div at bounding box center [388, 331] width 73 height 41
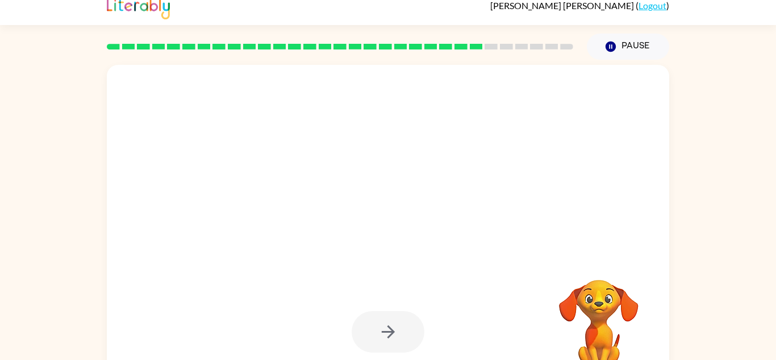
click at [396, 315] on div at bounding box center [388, 331] width 73 height 41
click at [396, 315] on button "button" at bounding box center [388, 331] width 73 height 41
click at [396, 315] on div at bounding box center [388, 331] width 73 height 41
click at [395, 329] on div at bounding box center [388, 331] width 73 height 41
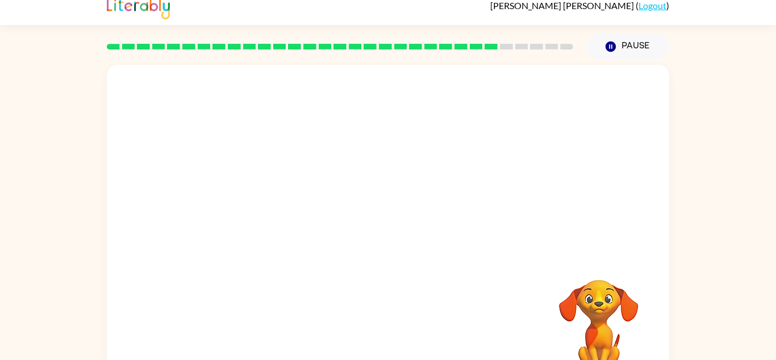
click at [394, 331] on div at bounding box center [388, 331] width 540 height 93
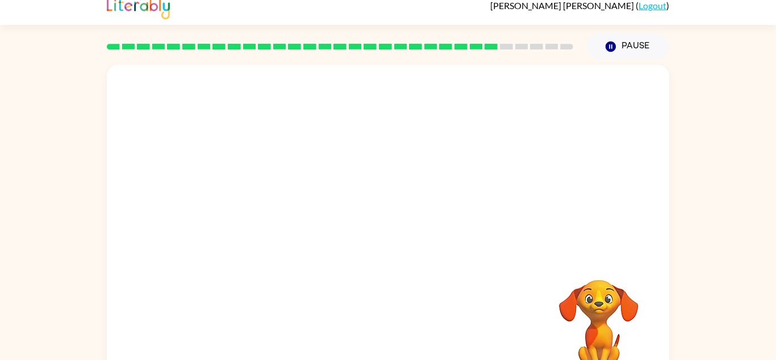
click at [394, 331] on div at bounding box center [388, 331] width 540 height 93
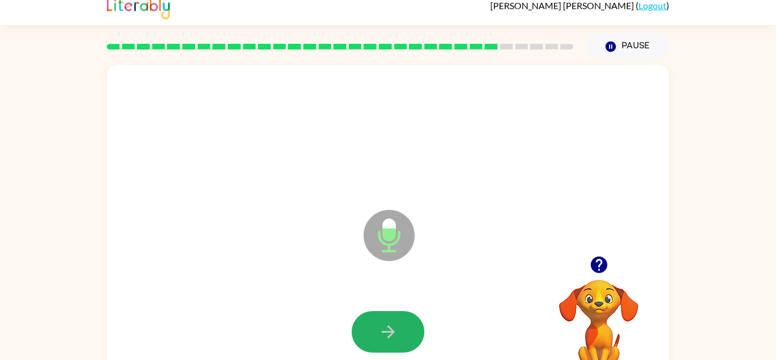
click at [394, 331] on icon "button" at bounding box center [388, 332] width 20 height 20
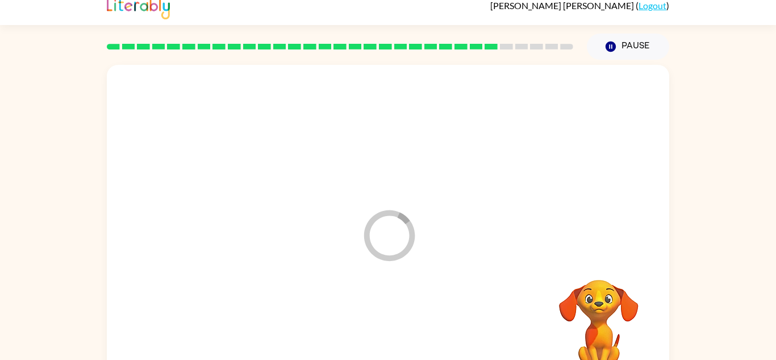
click at [394, 331] on div at bounding box center [388, 331] width 540 height 93
click at [395, 331] on div at bounding box center [388, 331] width 73 height 41
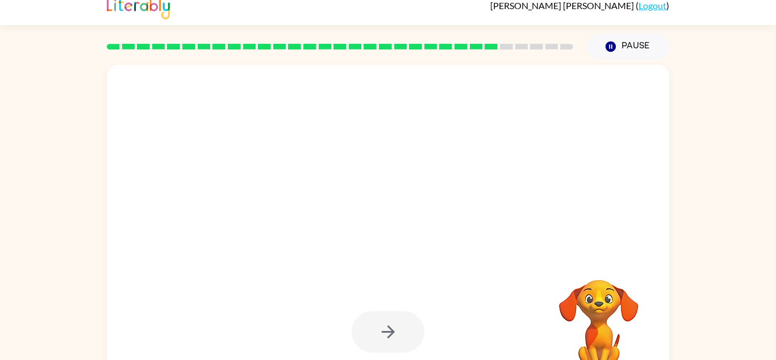
click at [395, 331] on div at bounding box center [388, 331] width 73 height 41
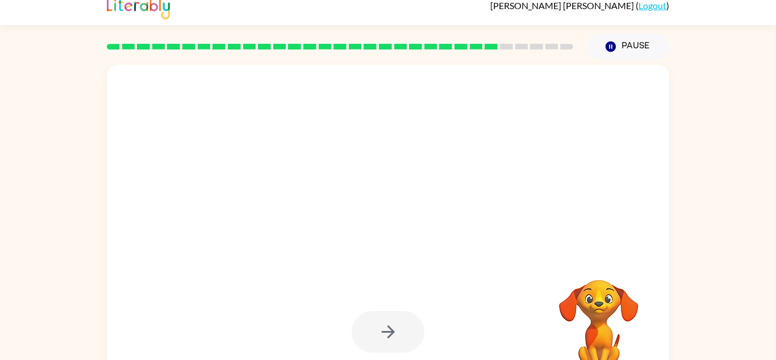
click at [395, 331] on div at bounding box center [388, 331] width 73 height 41
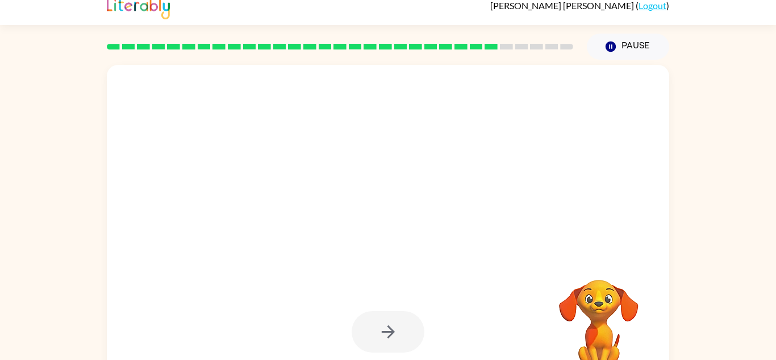
click at [395, 331] on div at bounding box center [388, 331] width 73 height 41
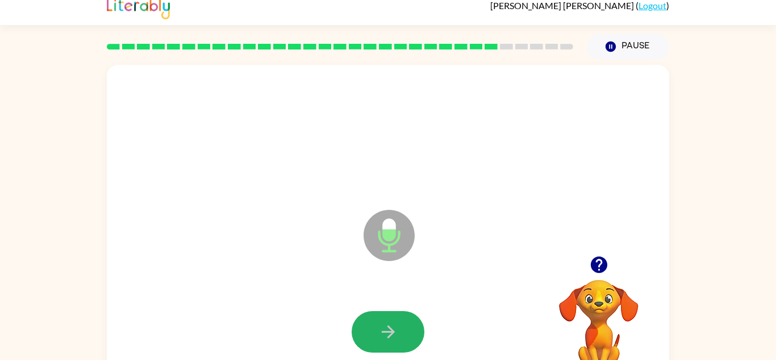
click at [395, 331] on icon "button" at bounding box center [388, 332] width 20 height 20
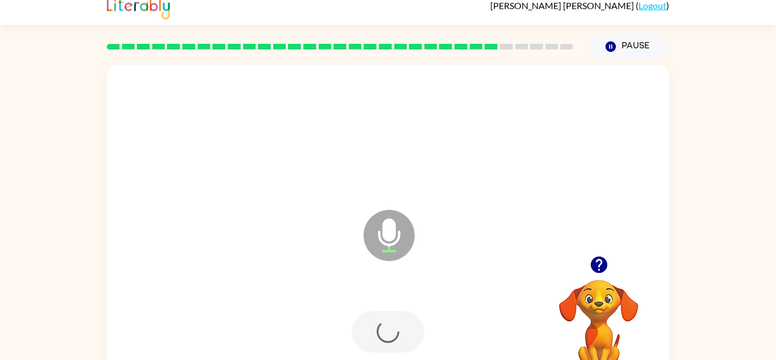
click at [395, 331] on div at bounding box center [388, 331] width 73 height 41
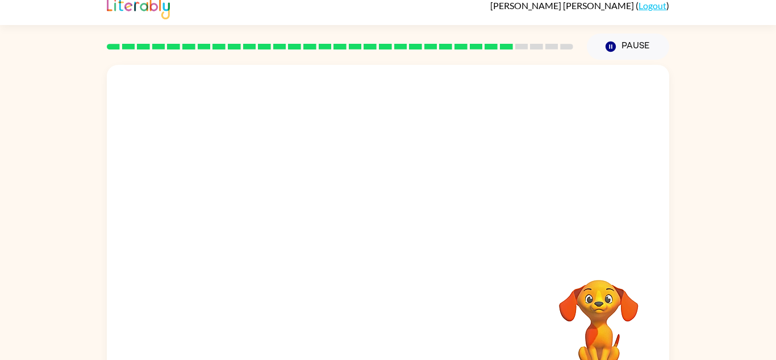
click at [411, 343] on div at bounding box center [388, 331] width 540 height 93
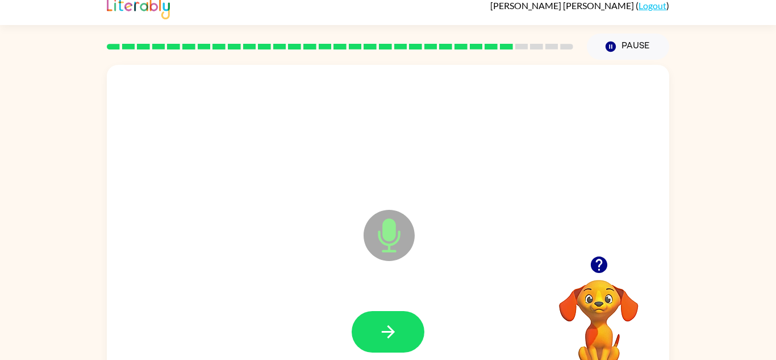
click at [411, 343] on button "button" at bounding box center [388, 331] width 73 height 41
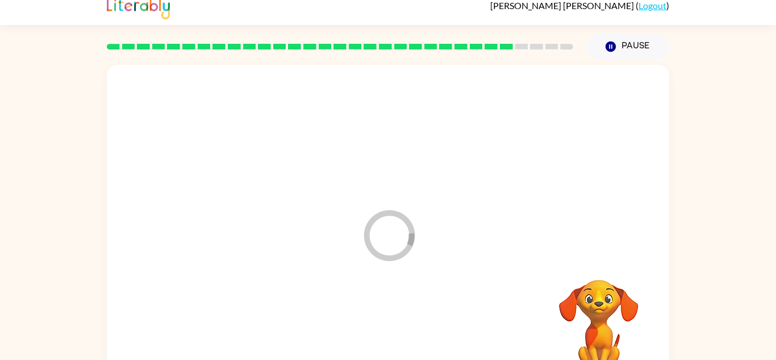
click at [411, 343] on div at bounding box center [388, 331] width 540 height 93
click at [411, 343] on div at bounding box center [388, 331] width 73 height 41
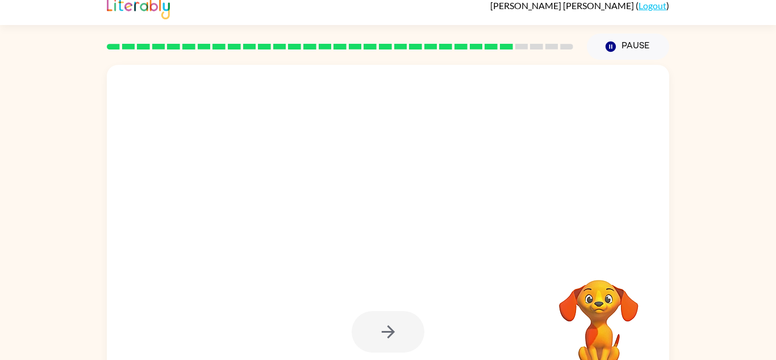
click at [411, 343] on div at bounding box center [388, 331] width 73 height 41
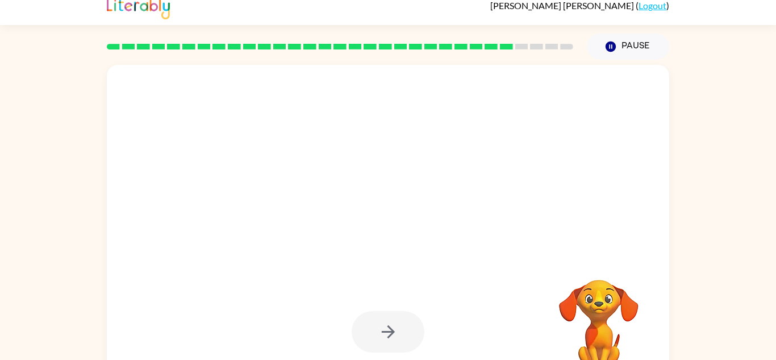
click at [411, 343] on div at bounding box center [388, 331] width 73 height 41
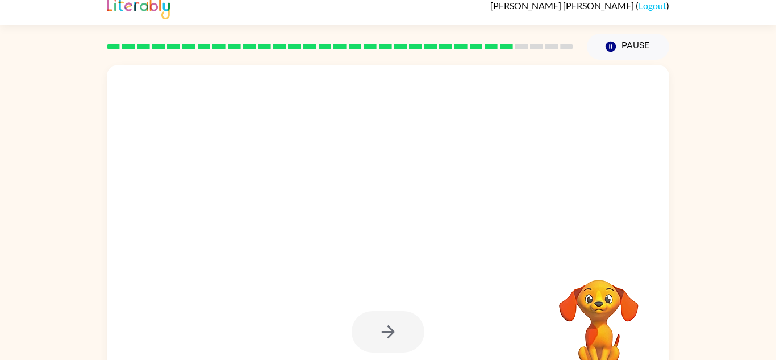
click at [411, 343] on div at bounding box center [388, 331] width 73 height 41
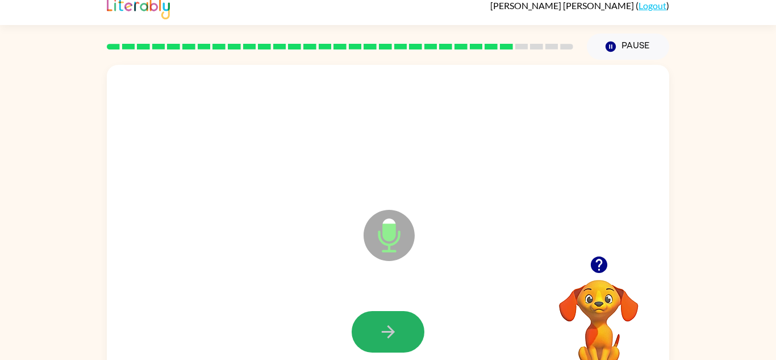
click at [411, 343] on button "button" at bounding box center [388, 331] width 73 height 41
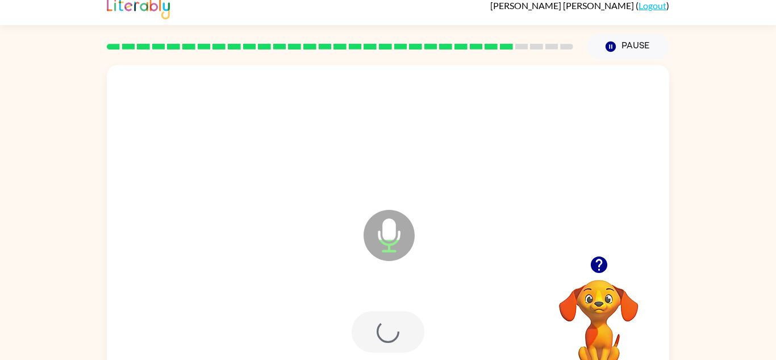
click at [411, 343] on div at bounding box center [388, 331] width 73 height 41
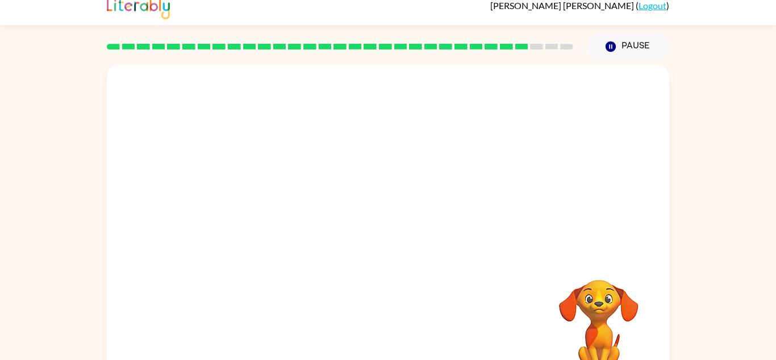
click at [415, 344] on div at bounding box center [388, 331] width 540 height 93
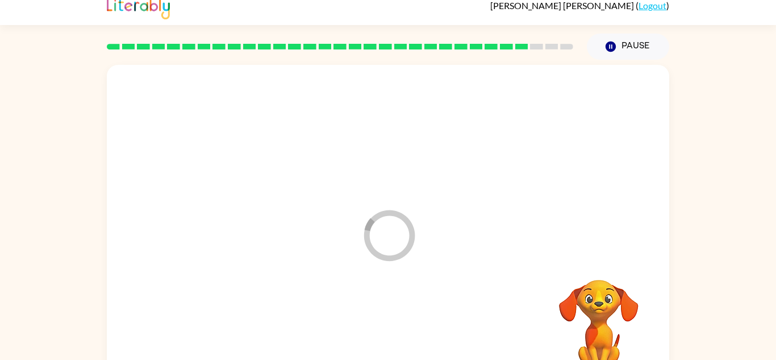
click at [415, 344] on div at bounding box center [388, 331] width 540 height 93
click at [415, 344] on div at bounding box center [388, 331] width 73 height 41
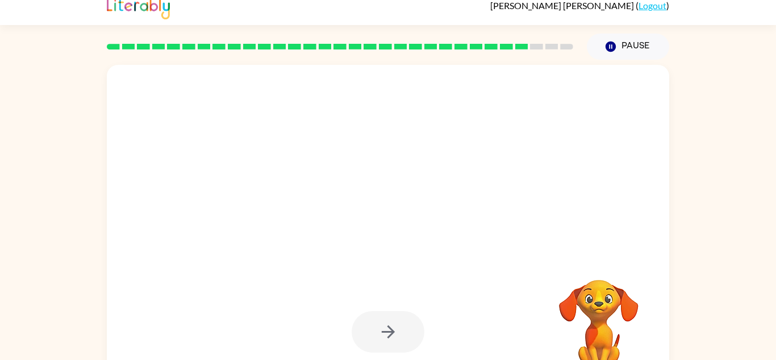
click at [415, 344] on div at bounding box center [388, 331] width 73 height 41
drag, startPoint x: 415, startPoint y: 344, endPoint x: 408, endPoint y: 340, distance: 7.9
click at [408, 340] on div at bounding box center [388, 331] width 73 height 41
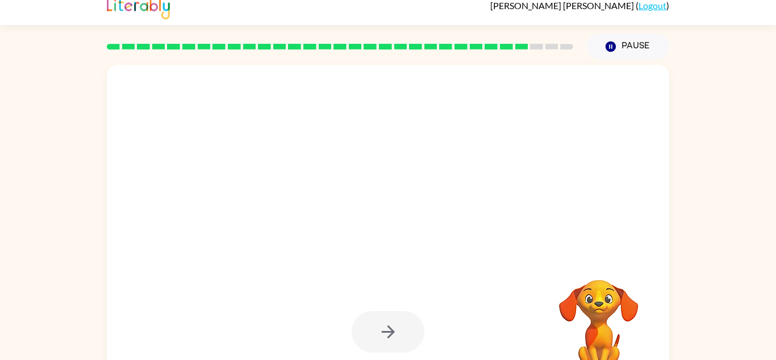
click at [408, 340] on div at bounding box center [388, 331] width 73 height 41
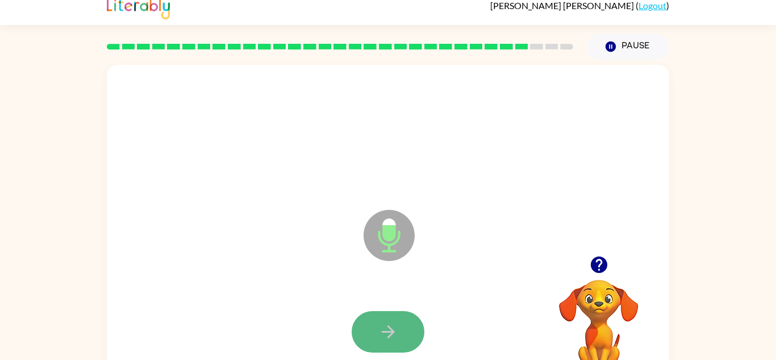
click at [407, 340] on button "button" at bounding box center [388, 331] width 73 height 41
